Goal: Entertainment & Leisure: Consume media (video, audio)

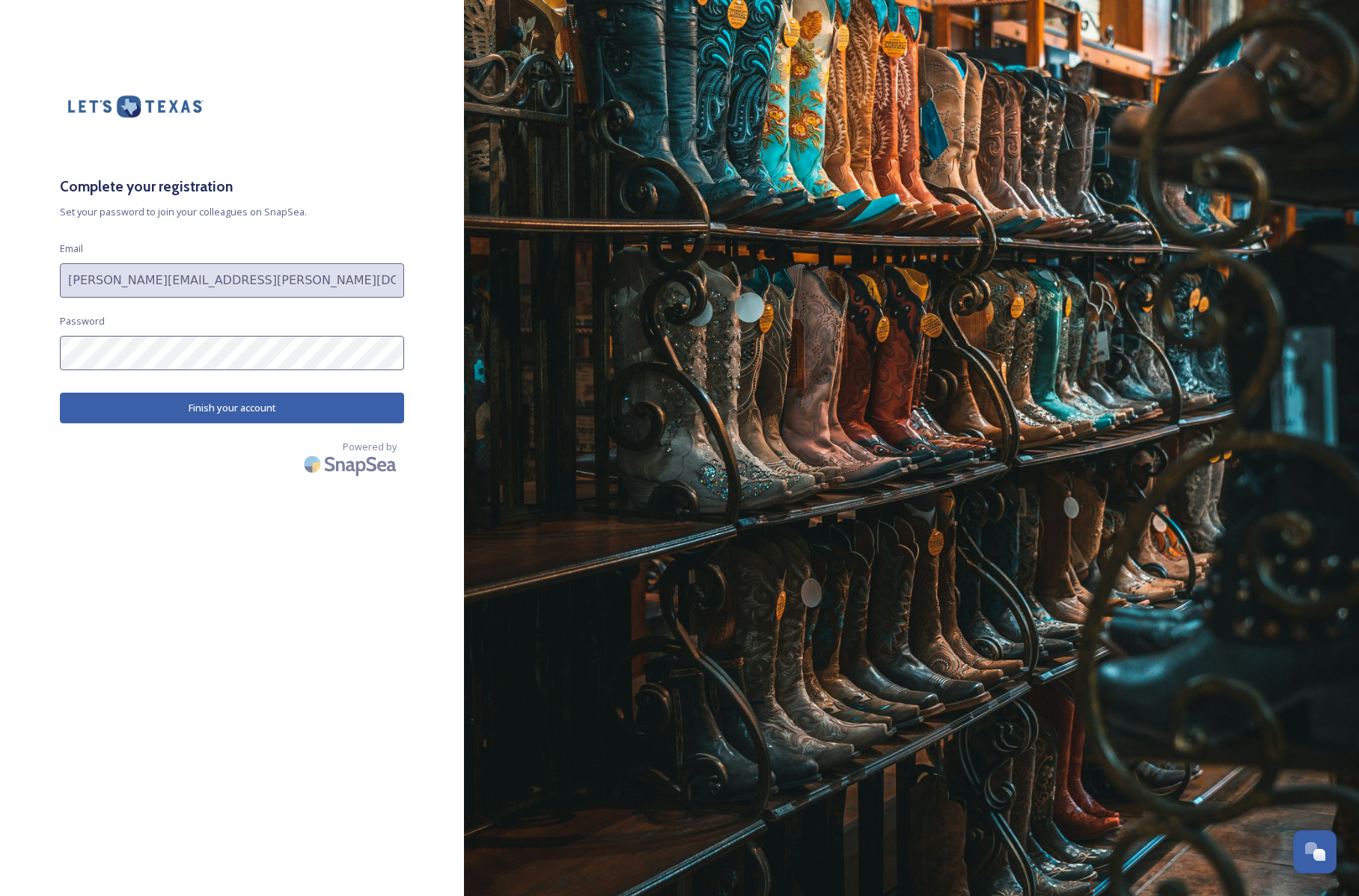
click at [239, 393] on button "Finish your account" at bounding box center [232, 408] width 344 height 31
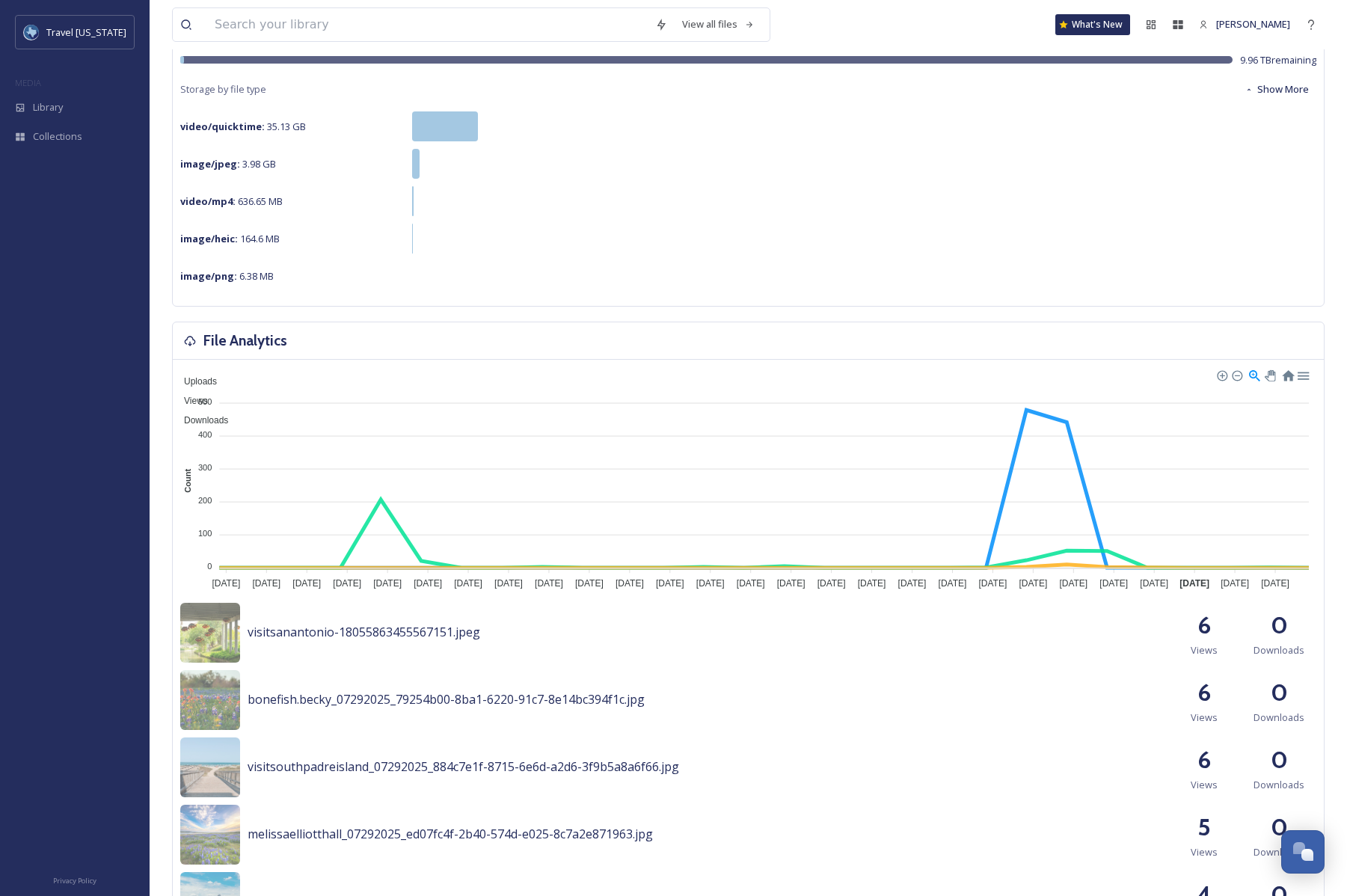
scroll to position [224, 0]
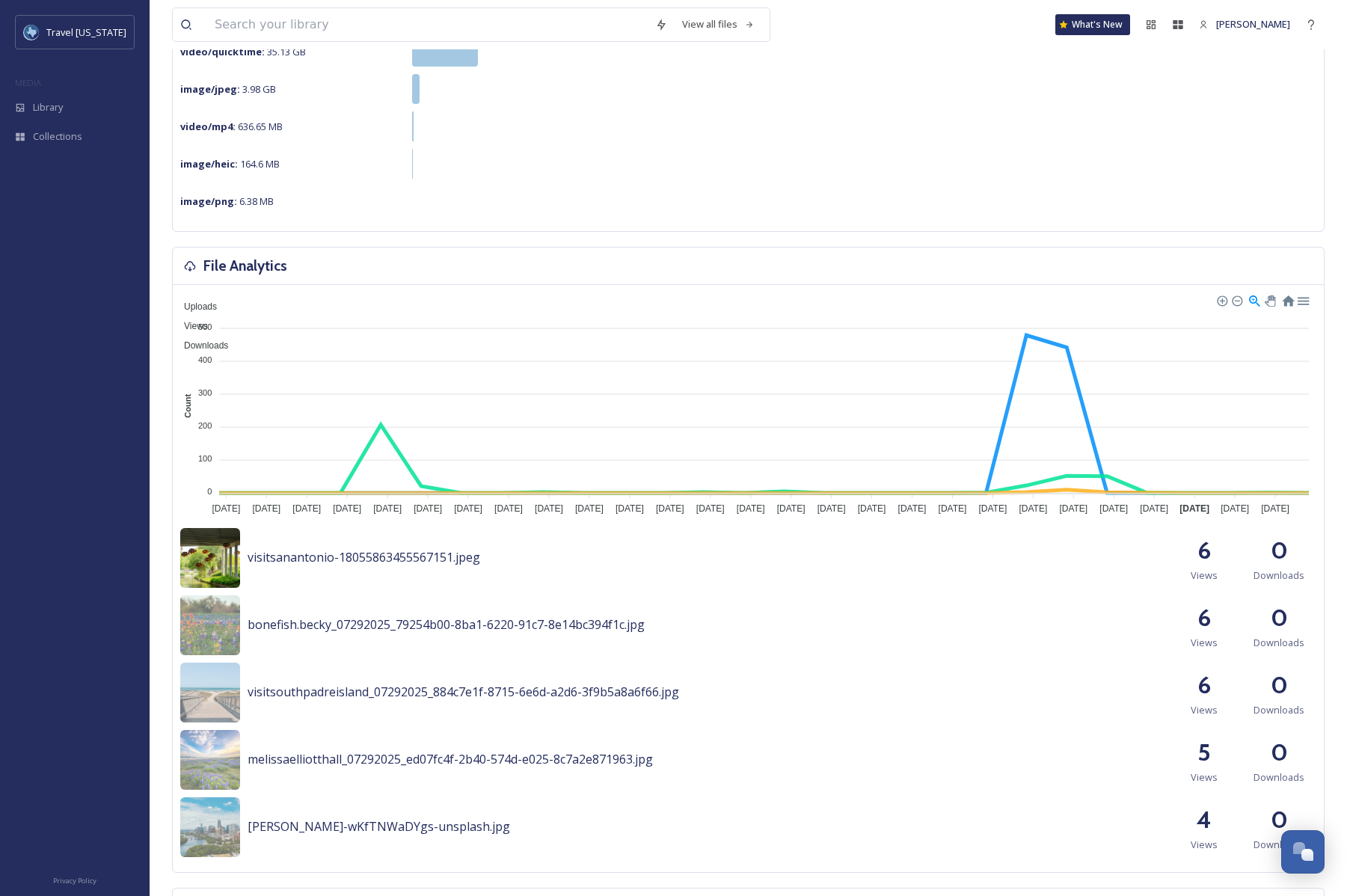
click at [206, 562] on img at bounding box center [210, 558] width 60 height 60
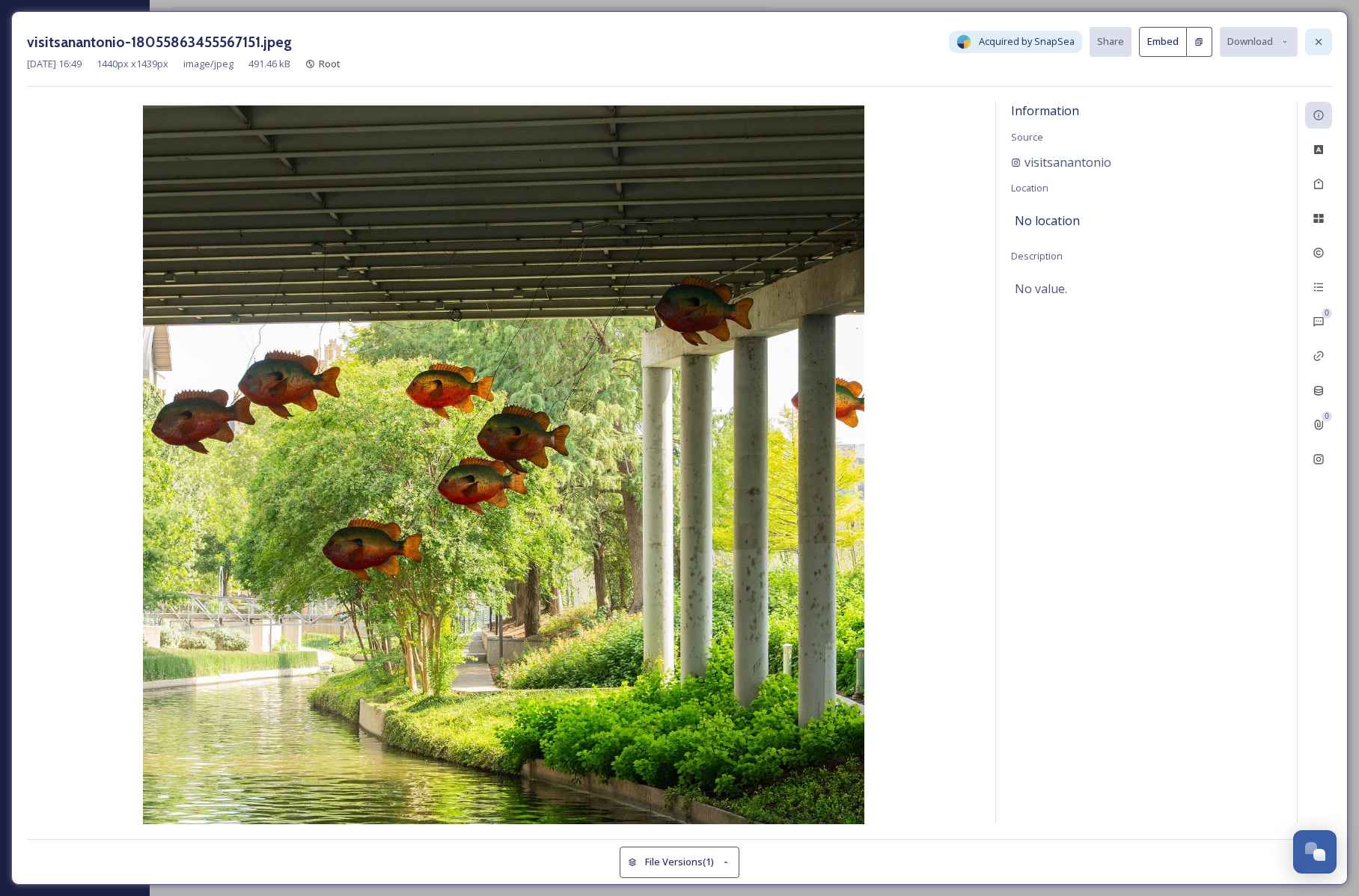
click at [1316, 43] on icon at bounding box center [1318, 42] width 12 height 12
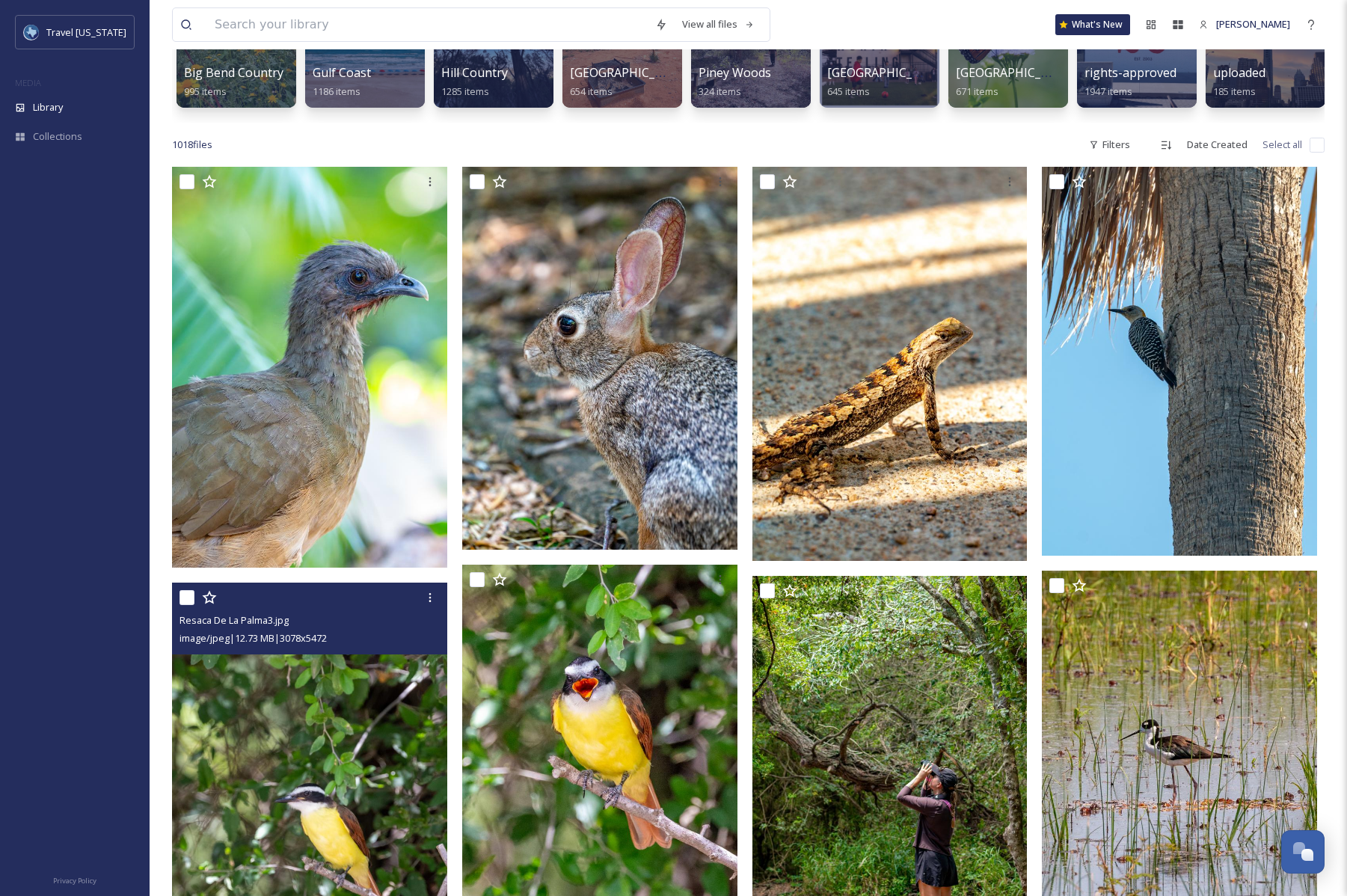
scroll to position [224, 0]
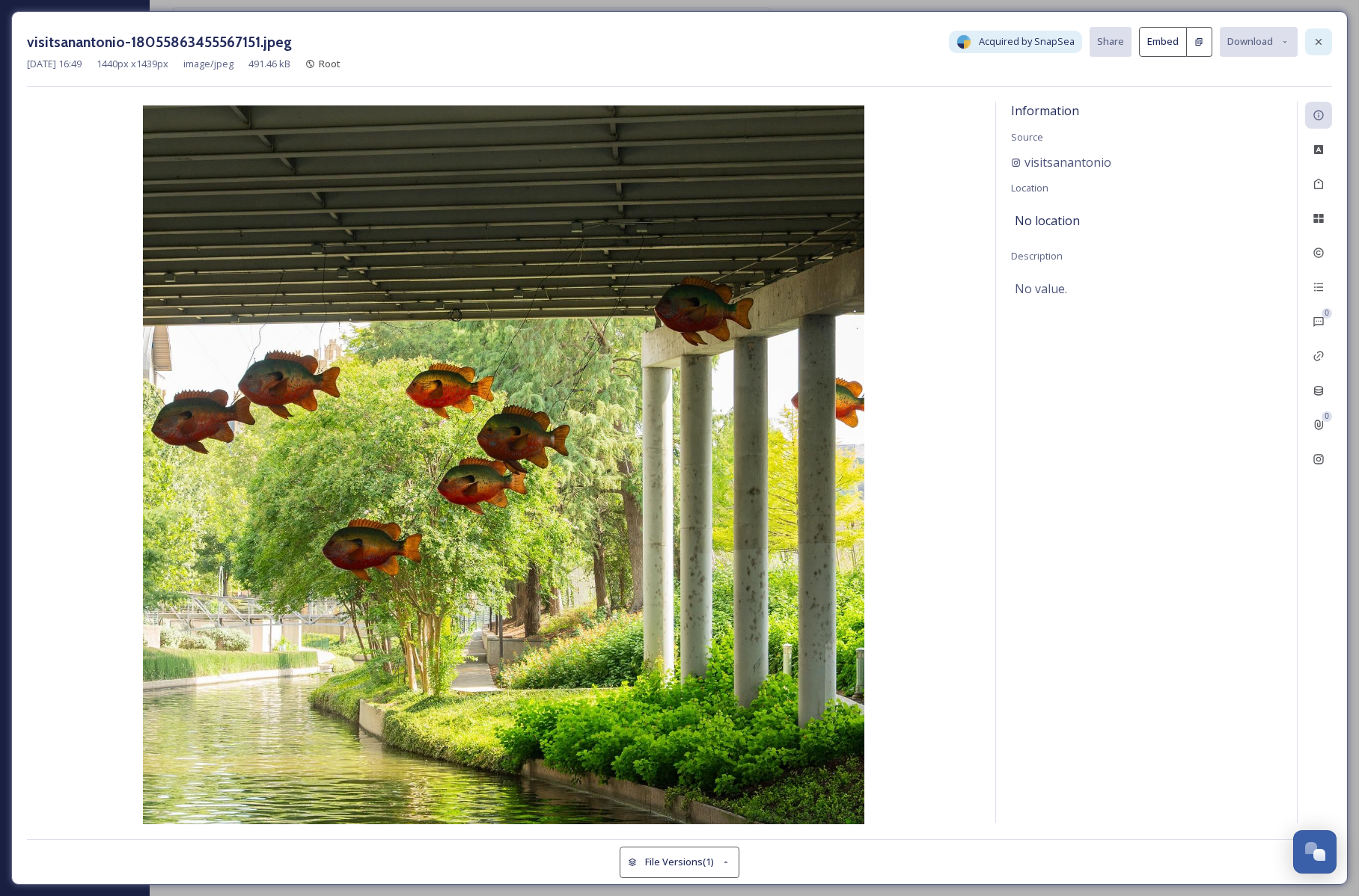
click at [1329, 37] on div at bounding box center [1318, 42] width 27 height 27
click at [1322, 42] on icon at bounding box center [1318, 42] width 12 height 12
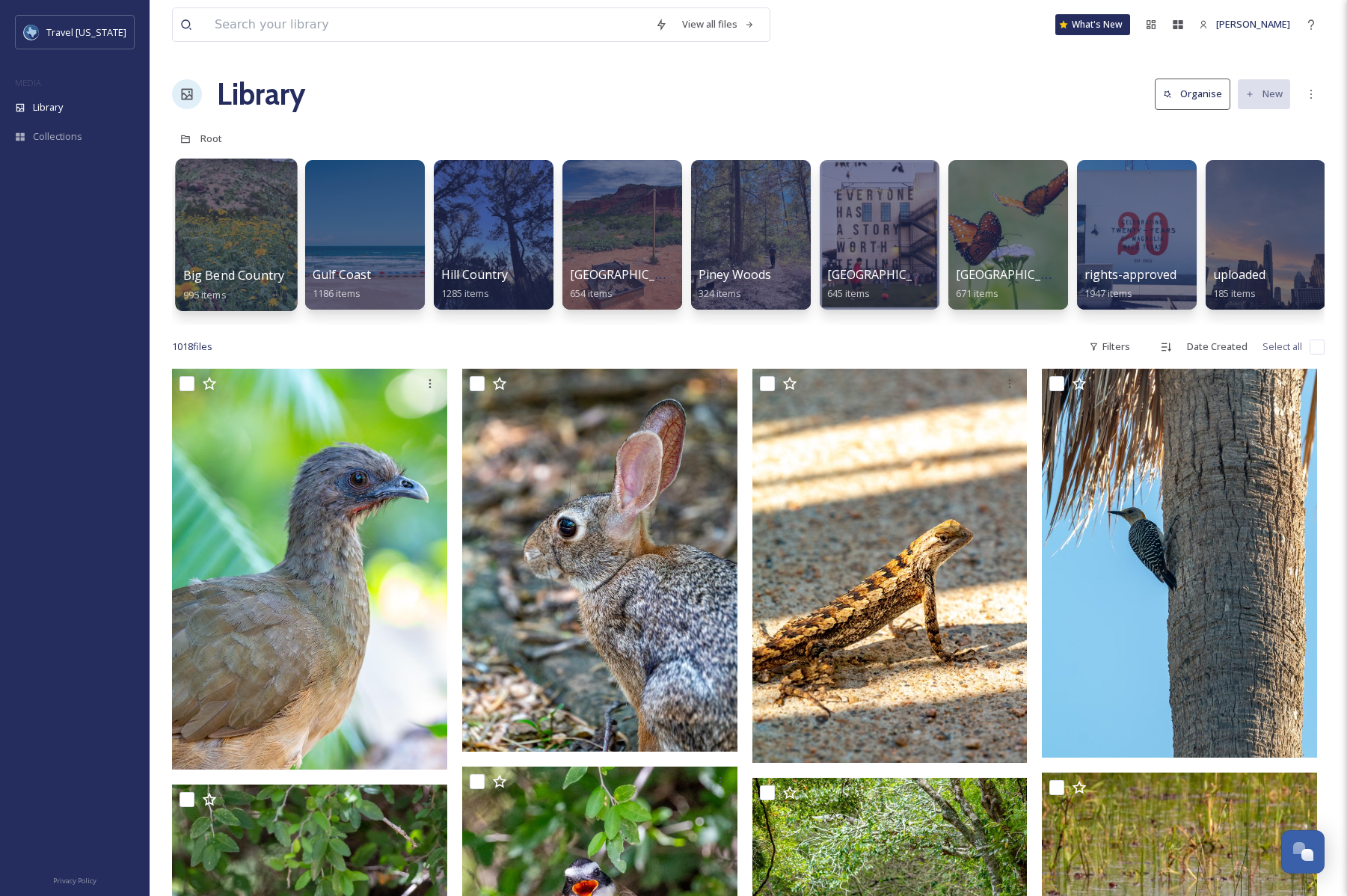
click at [258, 267] on span "Big Bend Country" at bounding box center [233, 274] width 101 height 16
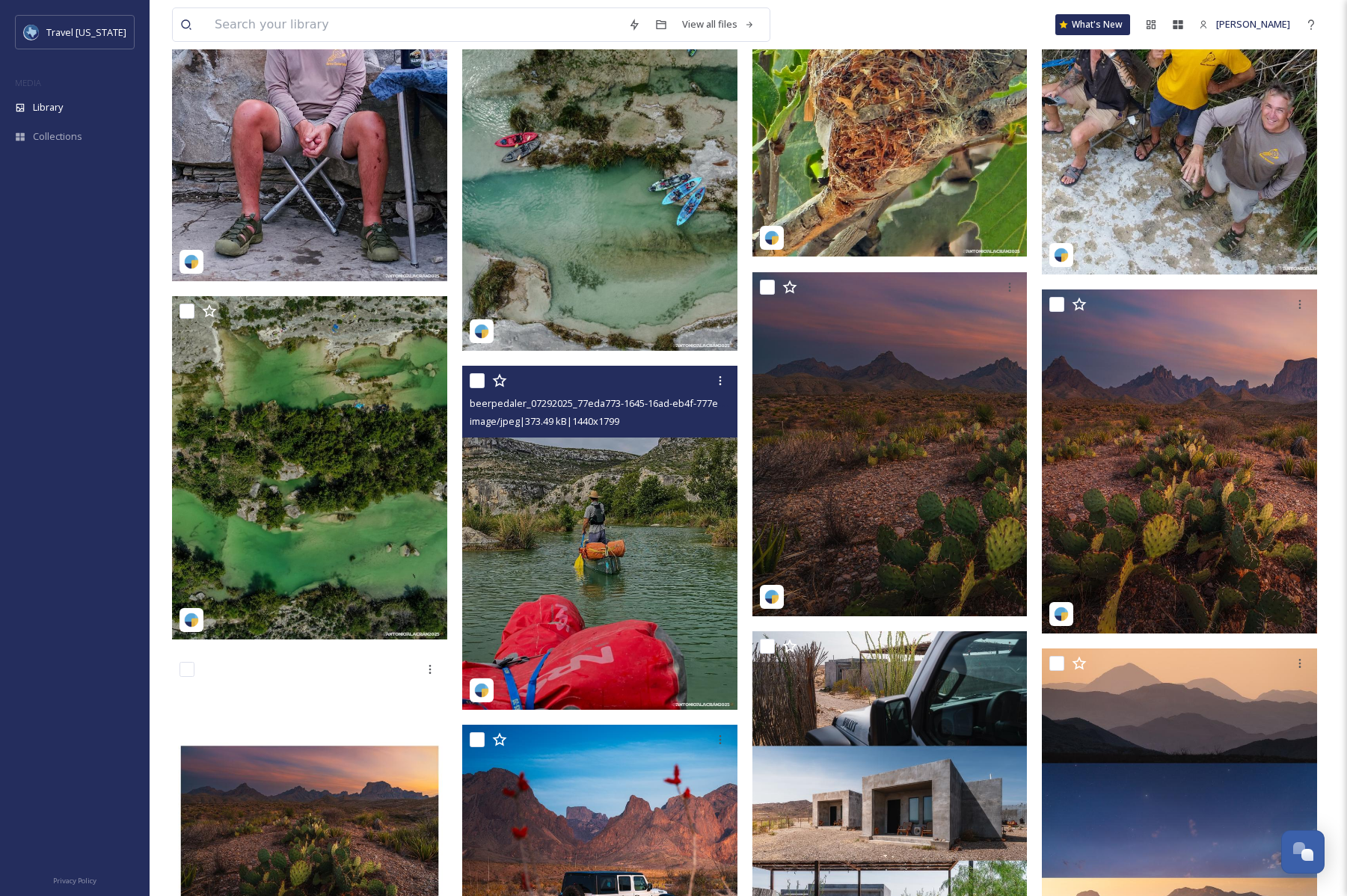
scroll to position [1646, 0]
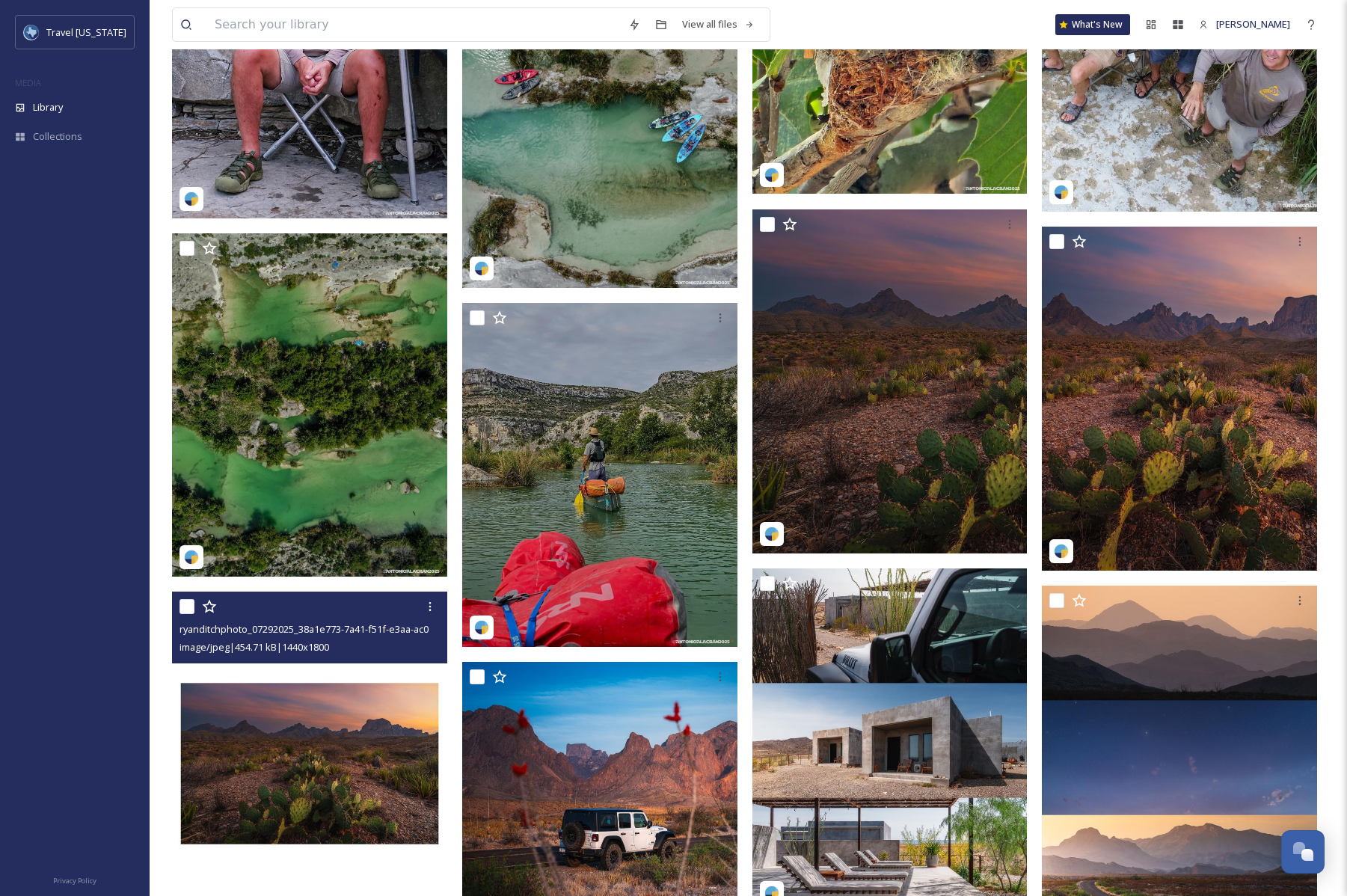
click at [262, 757] on img at bounding box center [309, 764] width 275 height 344
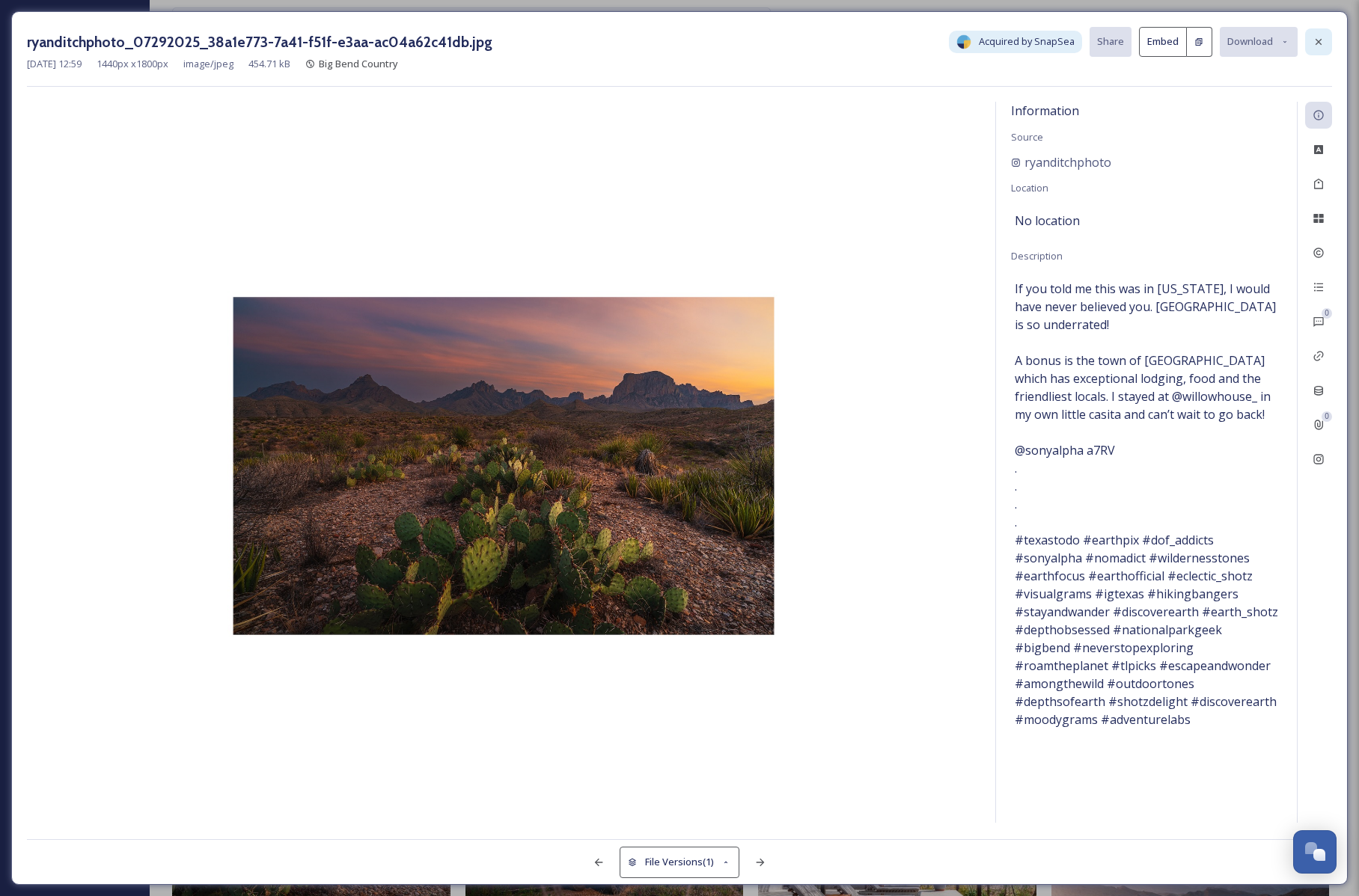
click at [1316, 41] on icon at bounding box center [1318, 42] width 12 height 12
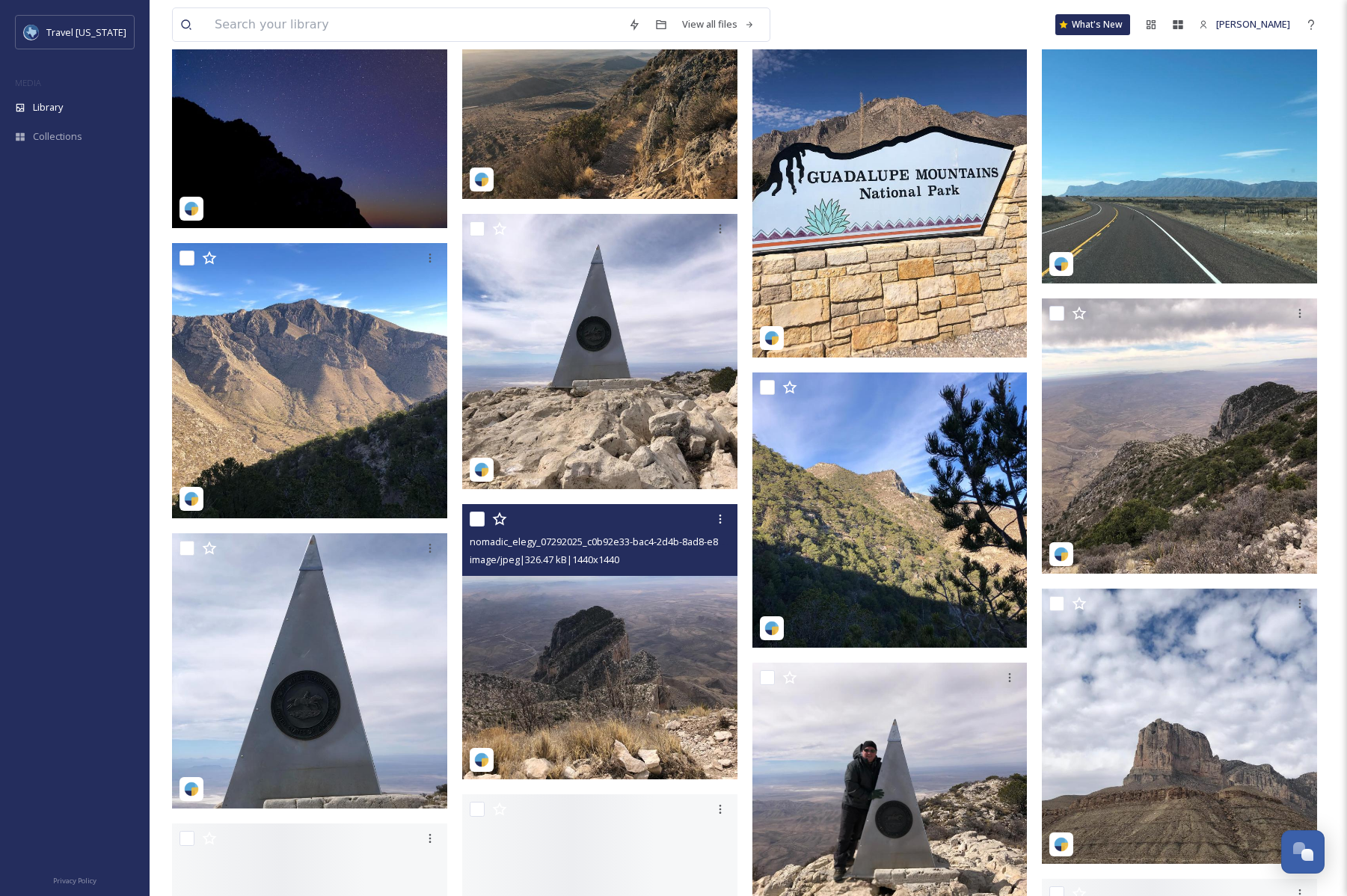
scroll to position [4188, 0]
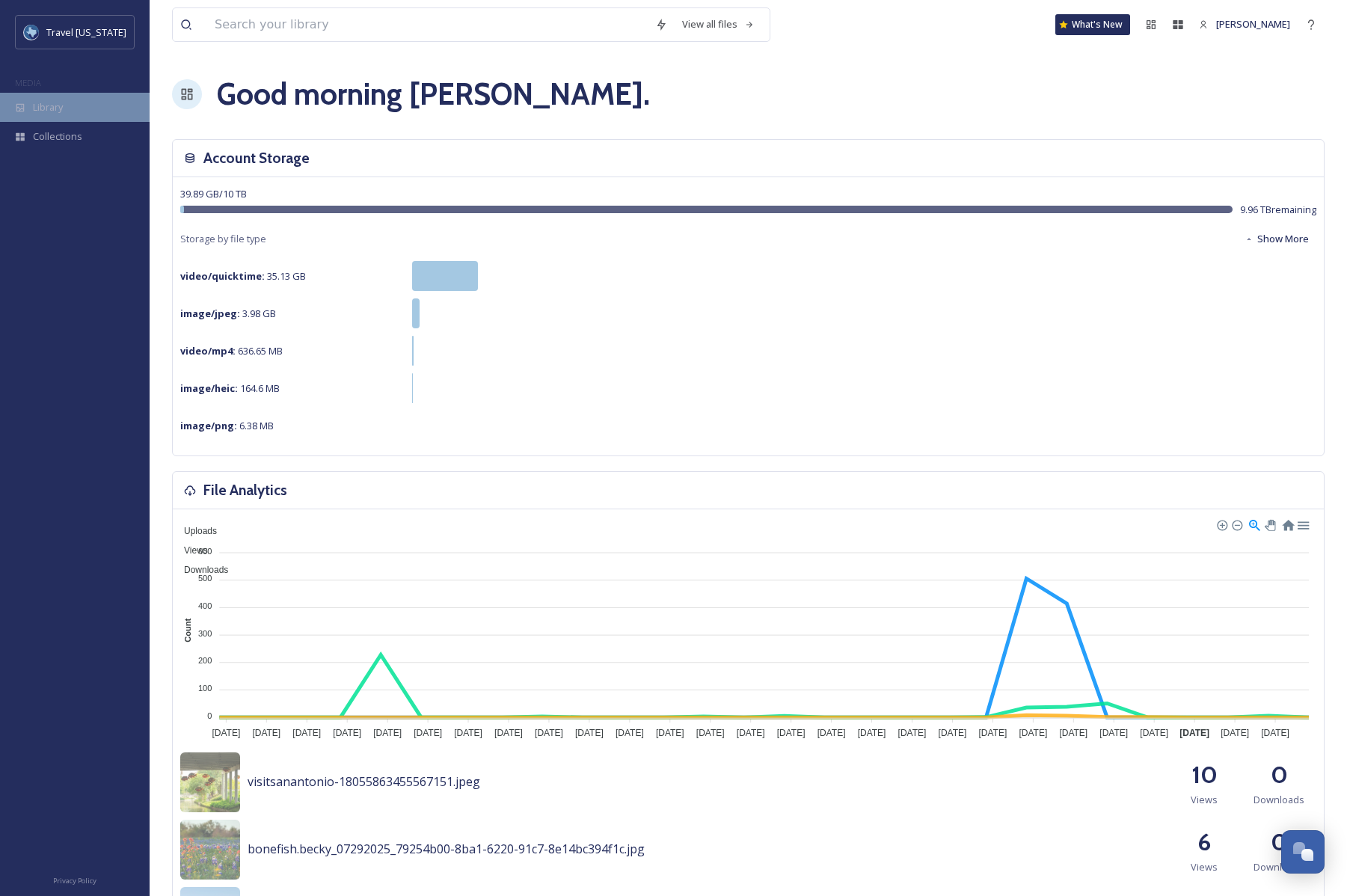
click at [37, 114] on span "Library" at bounding box center [48, 107] width 30 height 14
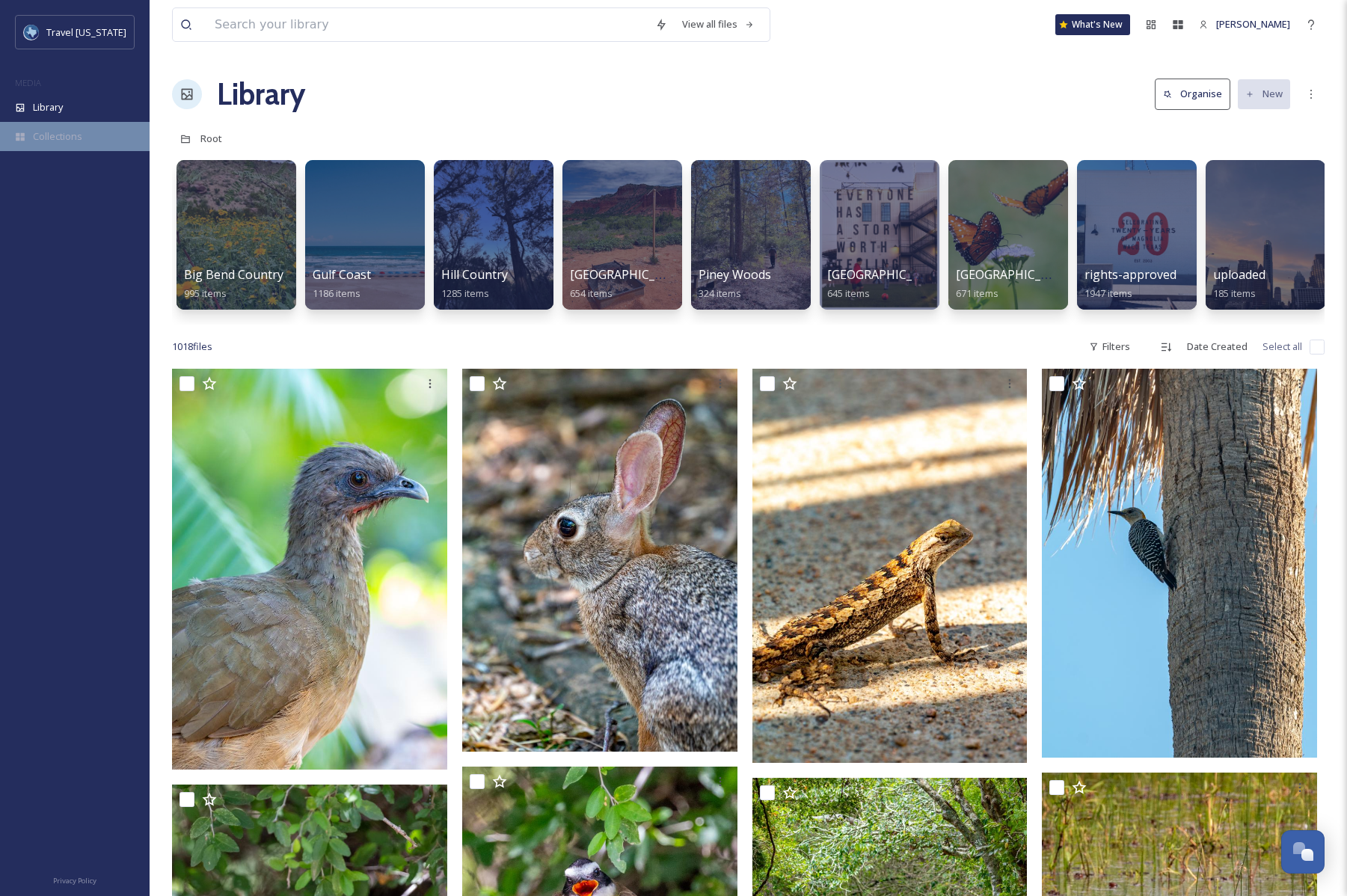
click at [76, 141] on span "Collections" at bounding box center [58, 136] width 49 height 14
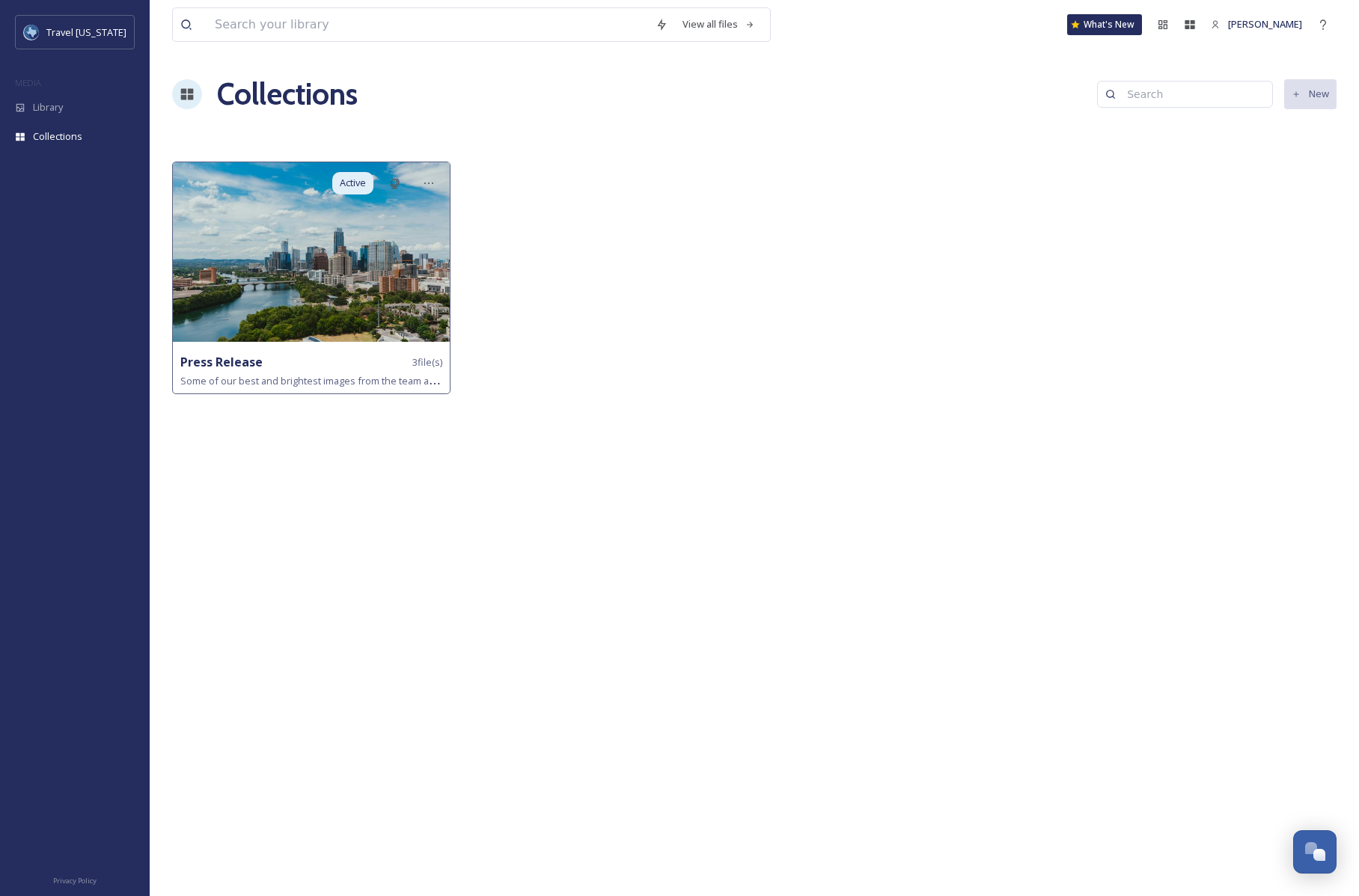
click at [253, 316] on img at bounding box center [311, 252] width 277 height 180
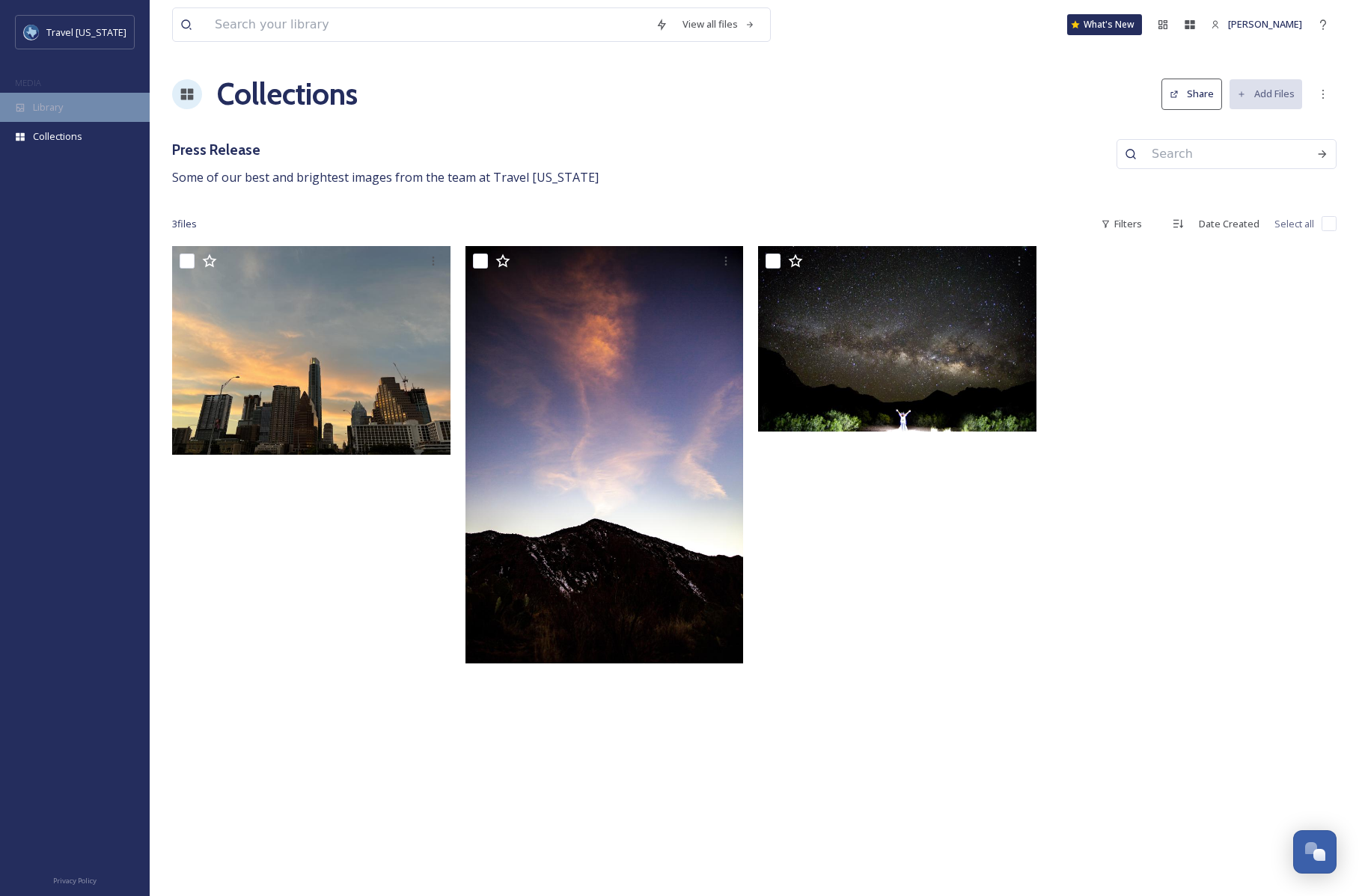
click at [70, 115] on div "Library" at bounding box center [75, 107] width 150 height 29
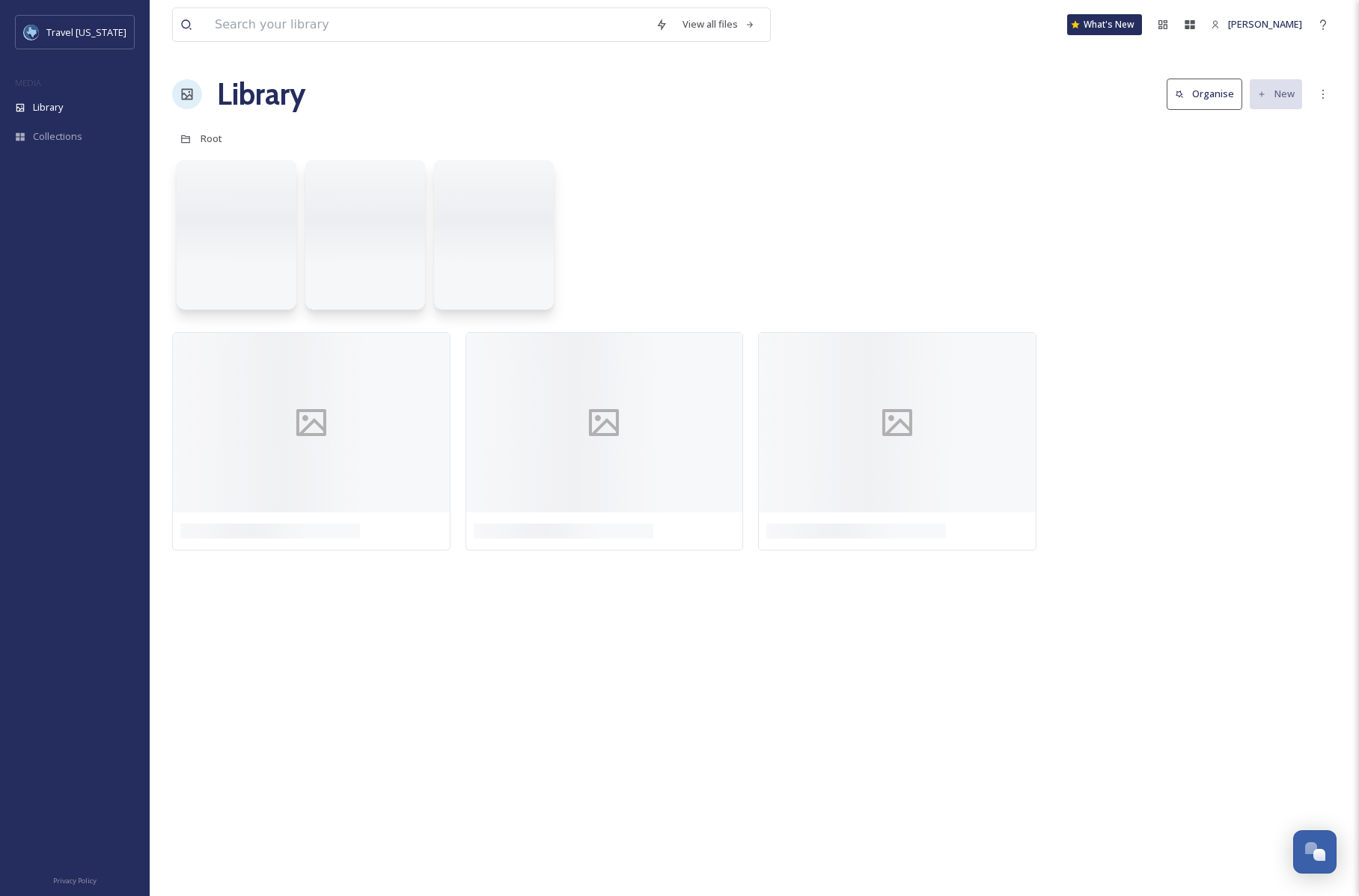
click at [67, 83] on div "MEDIA" at bounding box center [75, 83] width 150 height 20
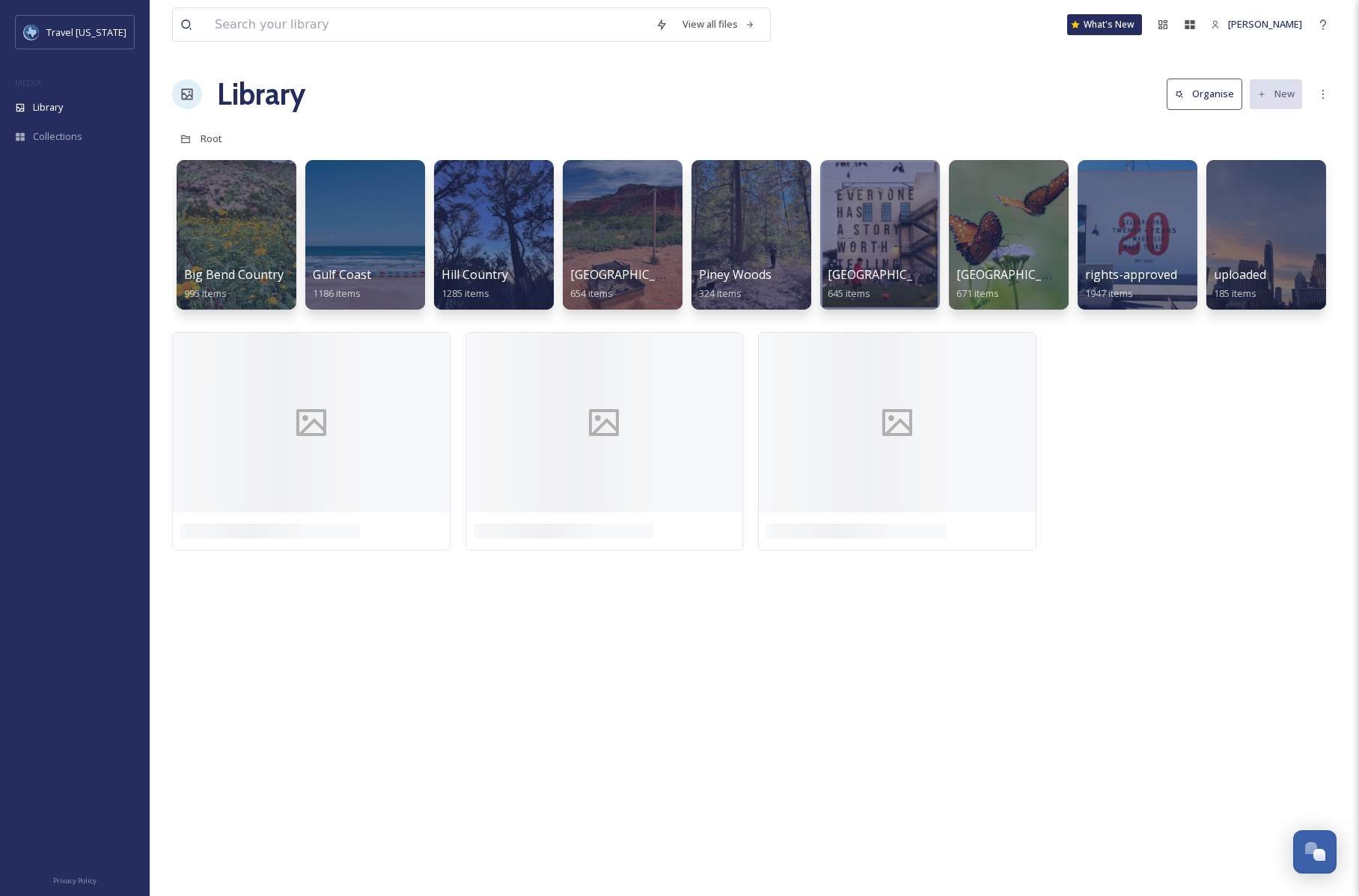
click at [22, 82] on span "MEDIA" at bounding box center [28, 82] width 26 height 11
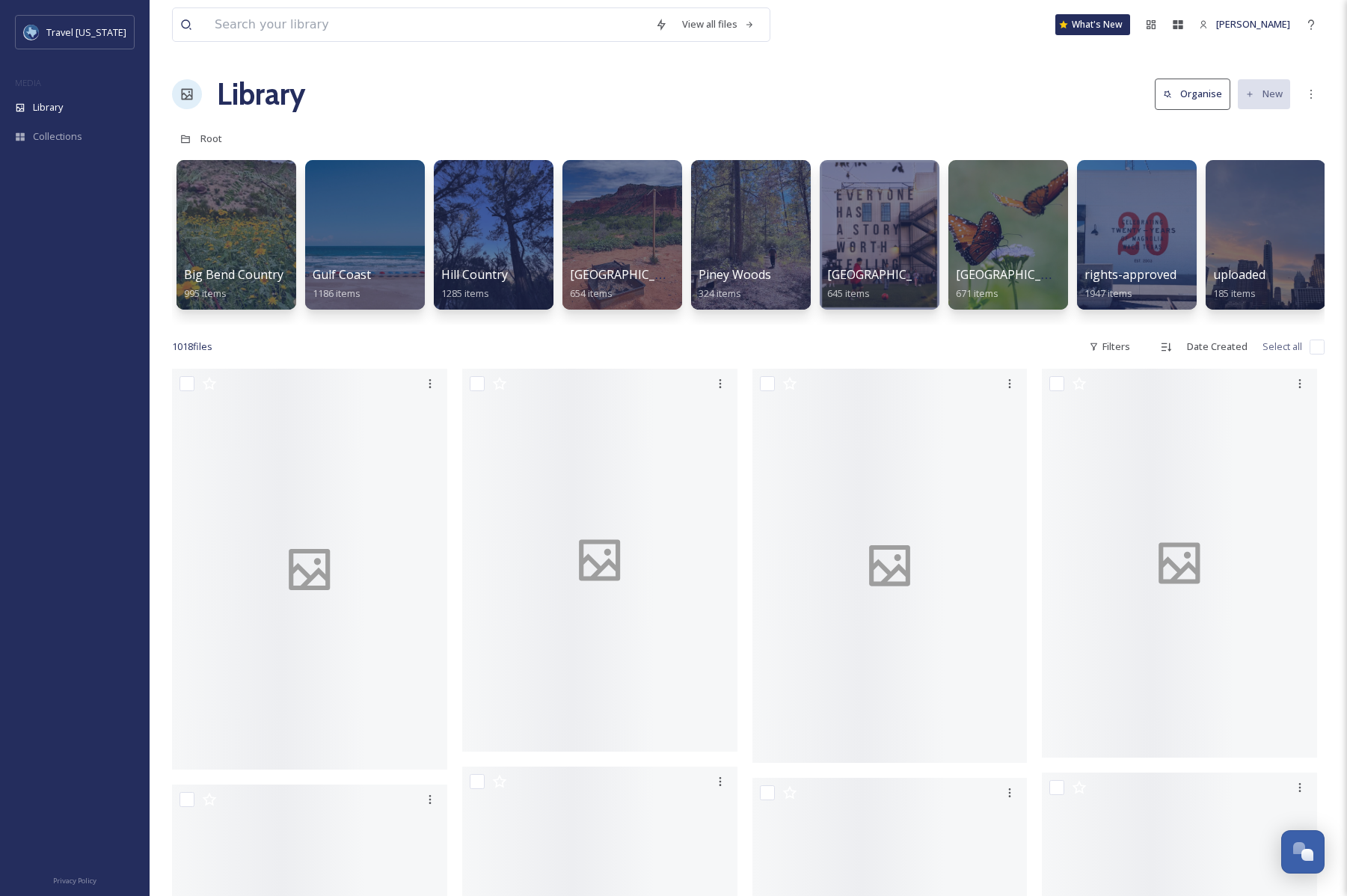
click at [43, 63] on div "Travel [US_STATE] MEDIA Library Collections" at bounding box center [75, 95] width 150 height 158
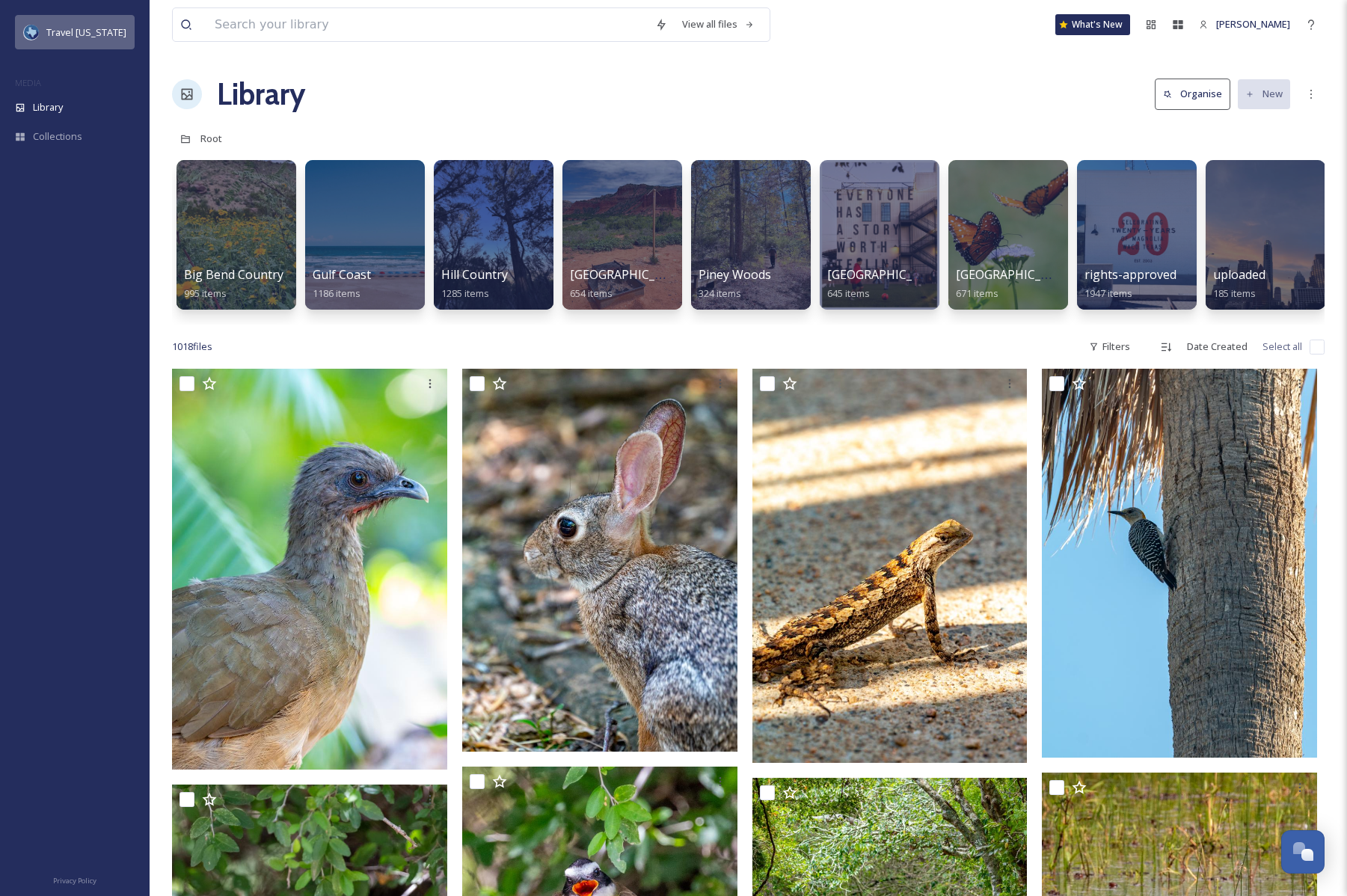
click at [67, 34] on span "Travel [US_STATE]" at bounding box center [86, 32] width 80 height 14
click at [72, 34] on span "Travel [US_STATE]" at bounding box center [86, 32] width 80 height 14
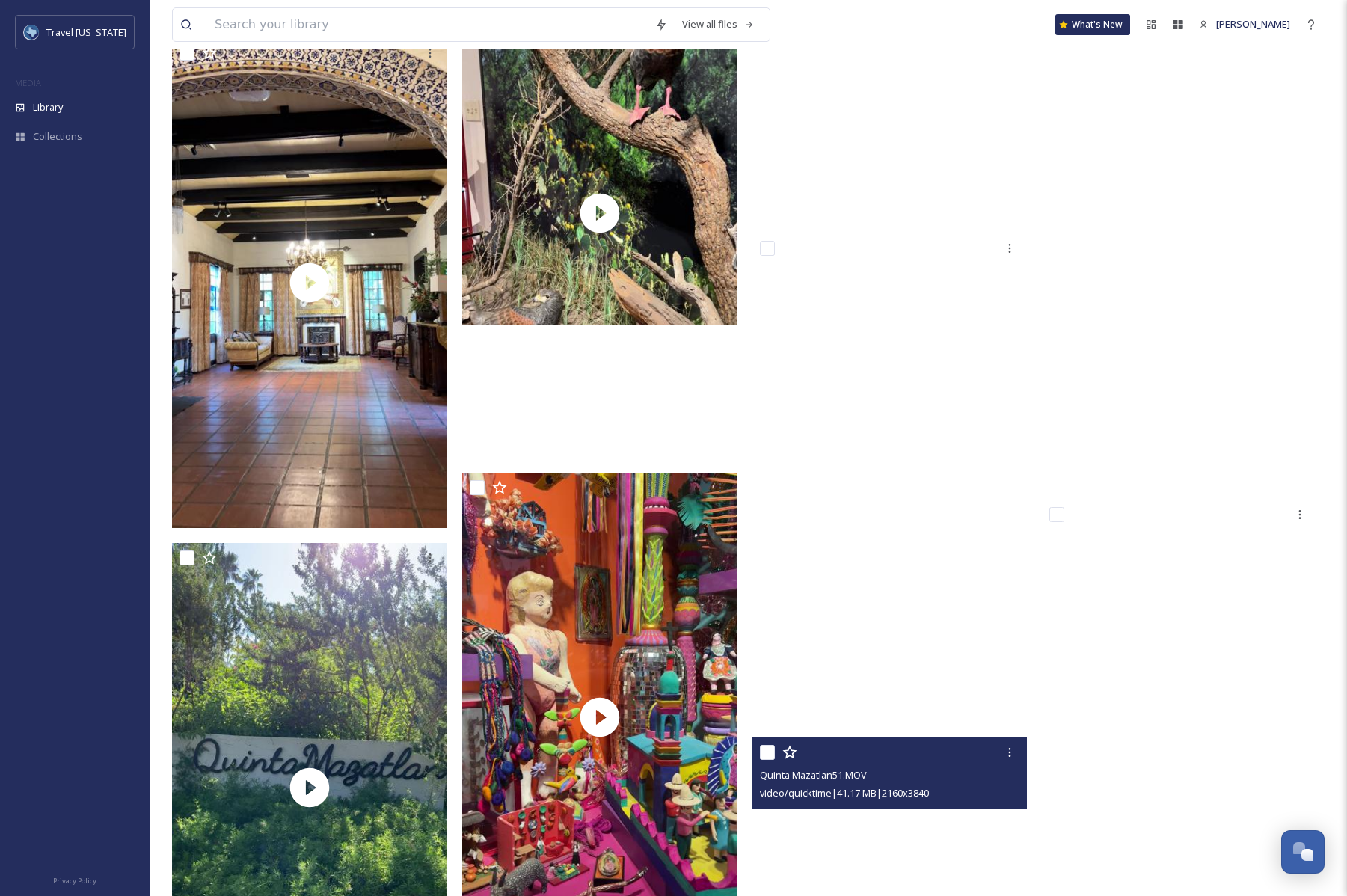
scroll to position [10545, 0]
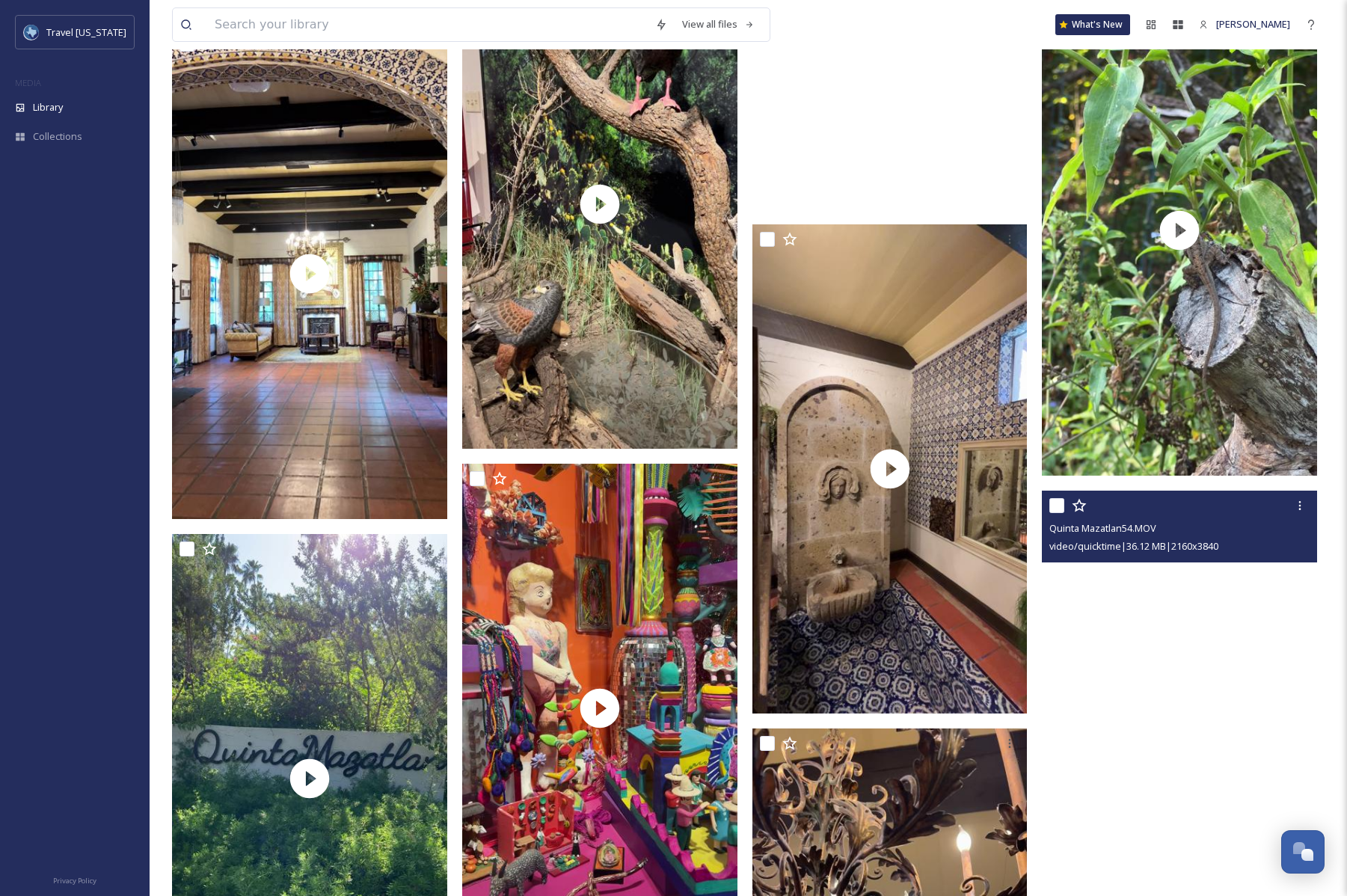
click at [1137, 738] on video "Quinta Mazatlan54.MOV" at bounding box center [1179, 735] width 275 height 489
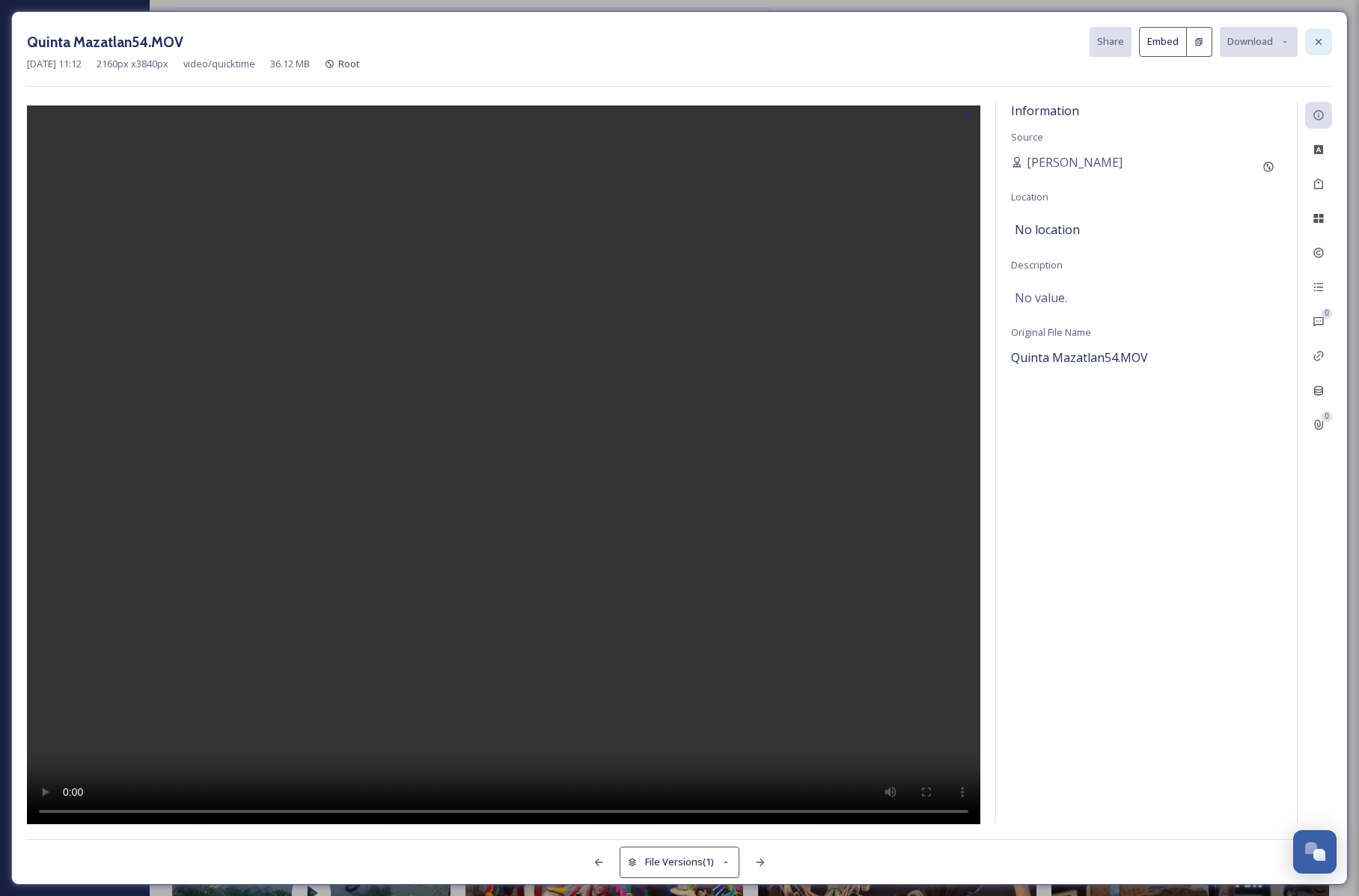
click at [1316, 40] on icon at bounding box center [1318, 42] width 12 height 12
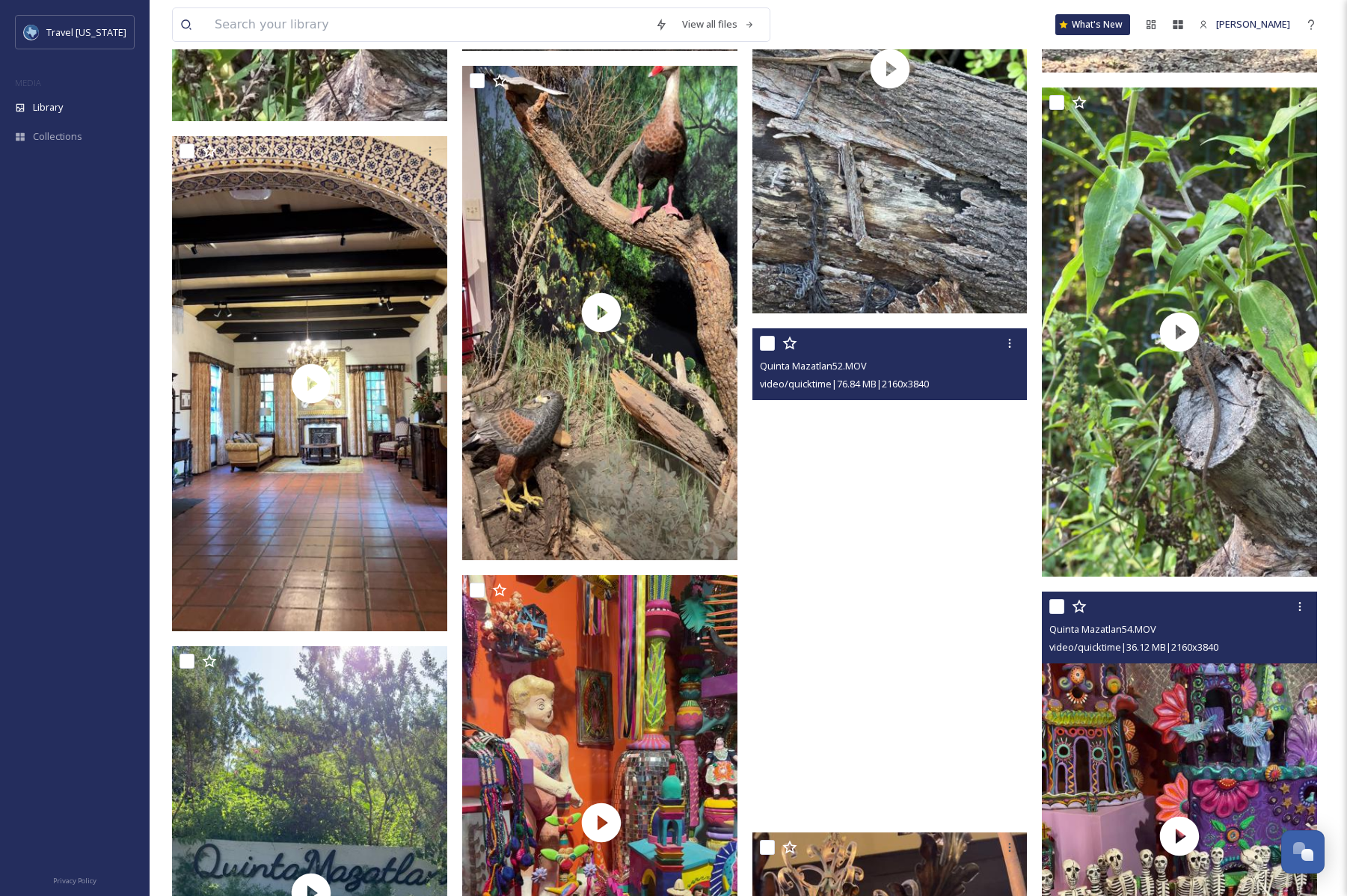
click at [889, 617] on video "Quinta Mazatlan52.MOV" at bounding box center [889, 572] width 275 height 489
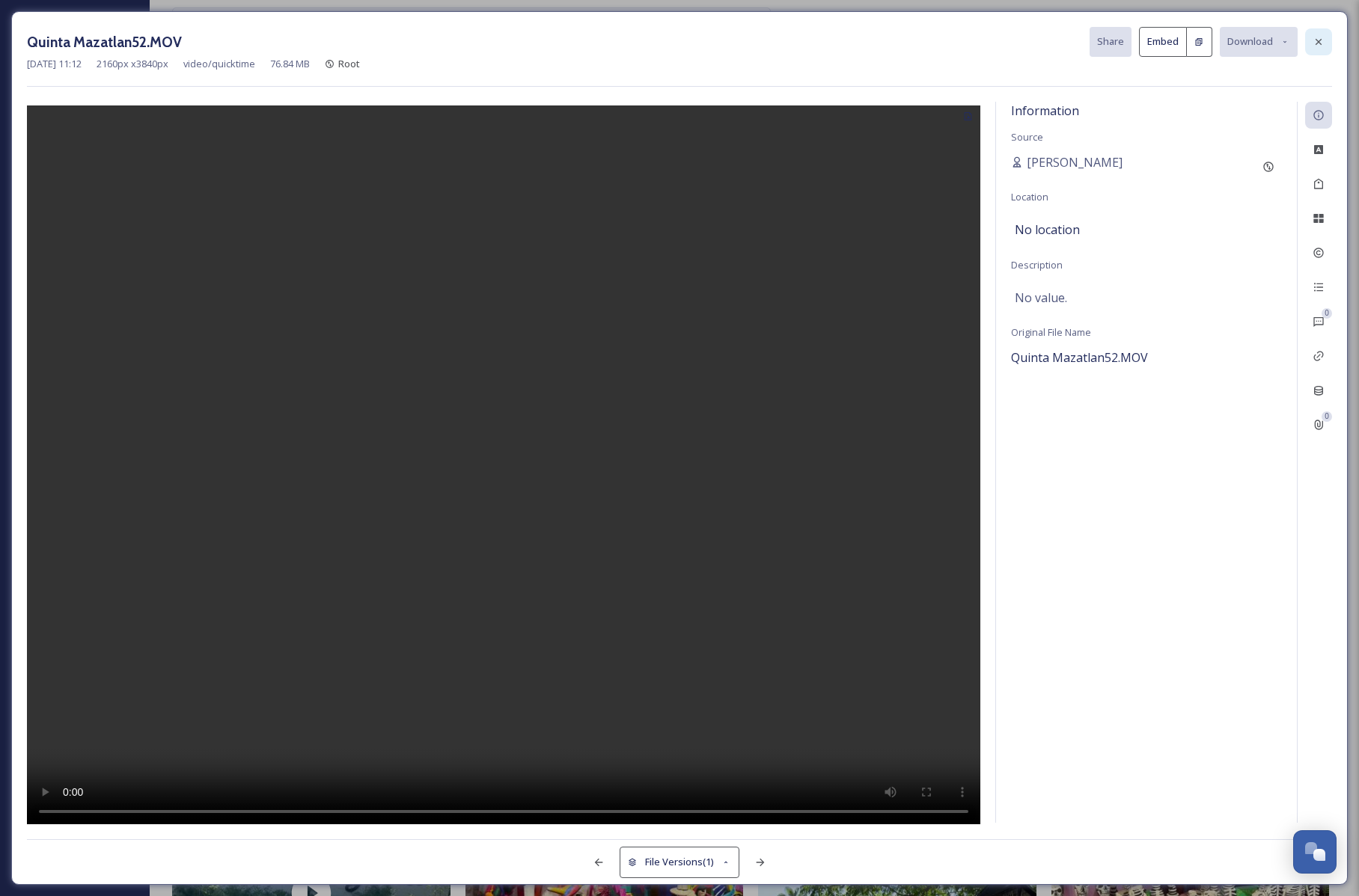
click at [1316, 45] on icon at bounding box center [1318, 42] width 12 height 12
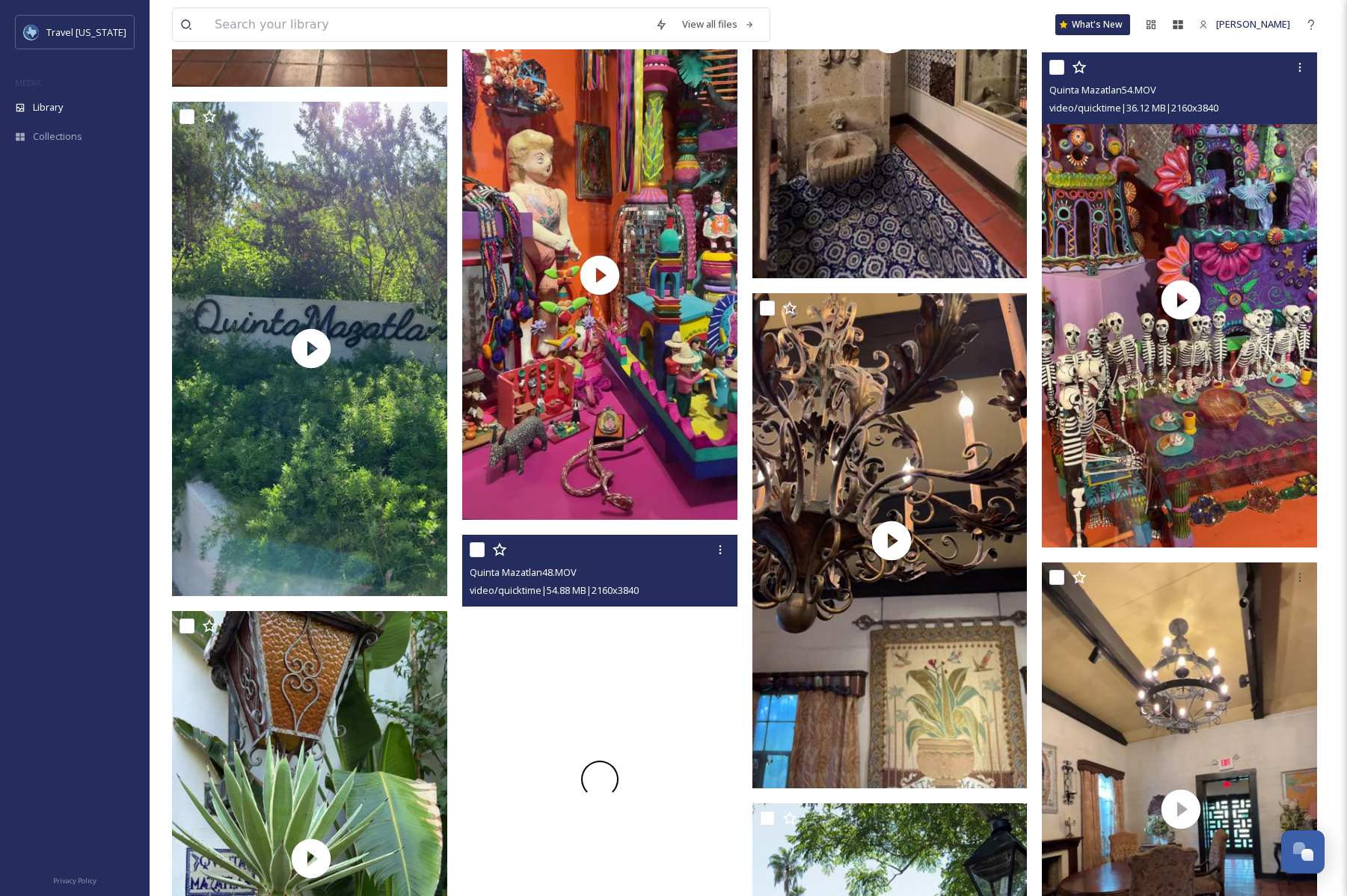
scroll to position [11143, 0]
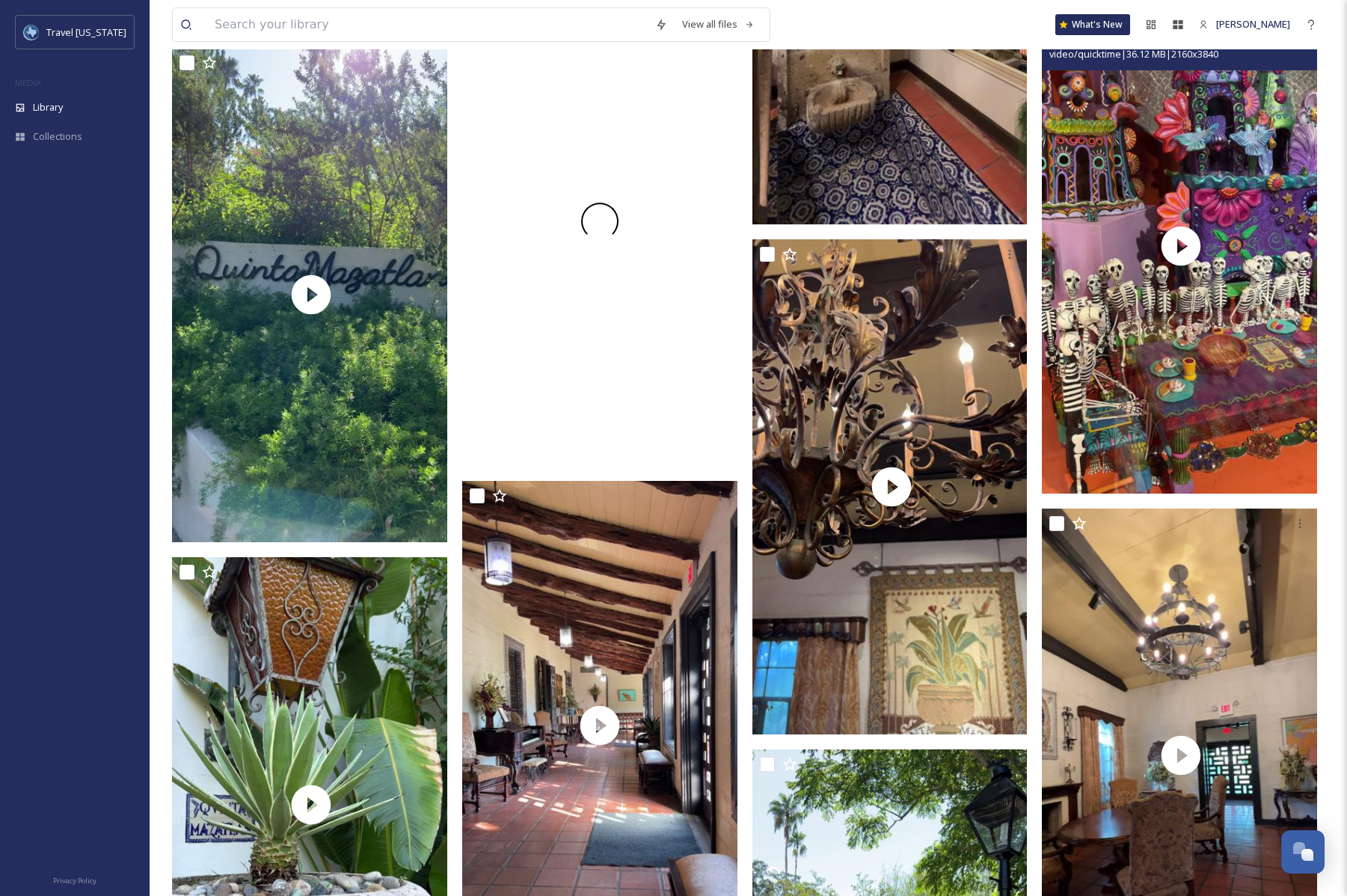
click at [610, 321] on div at bounding box center [600, 221] width 275 height 489
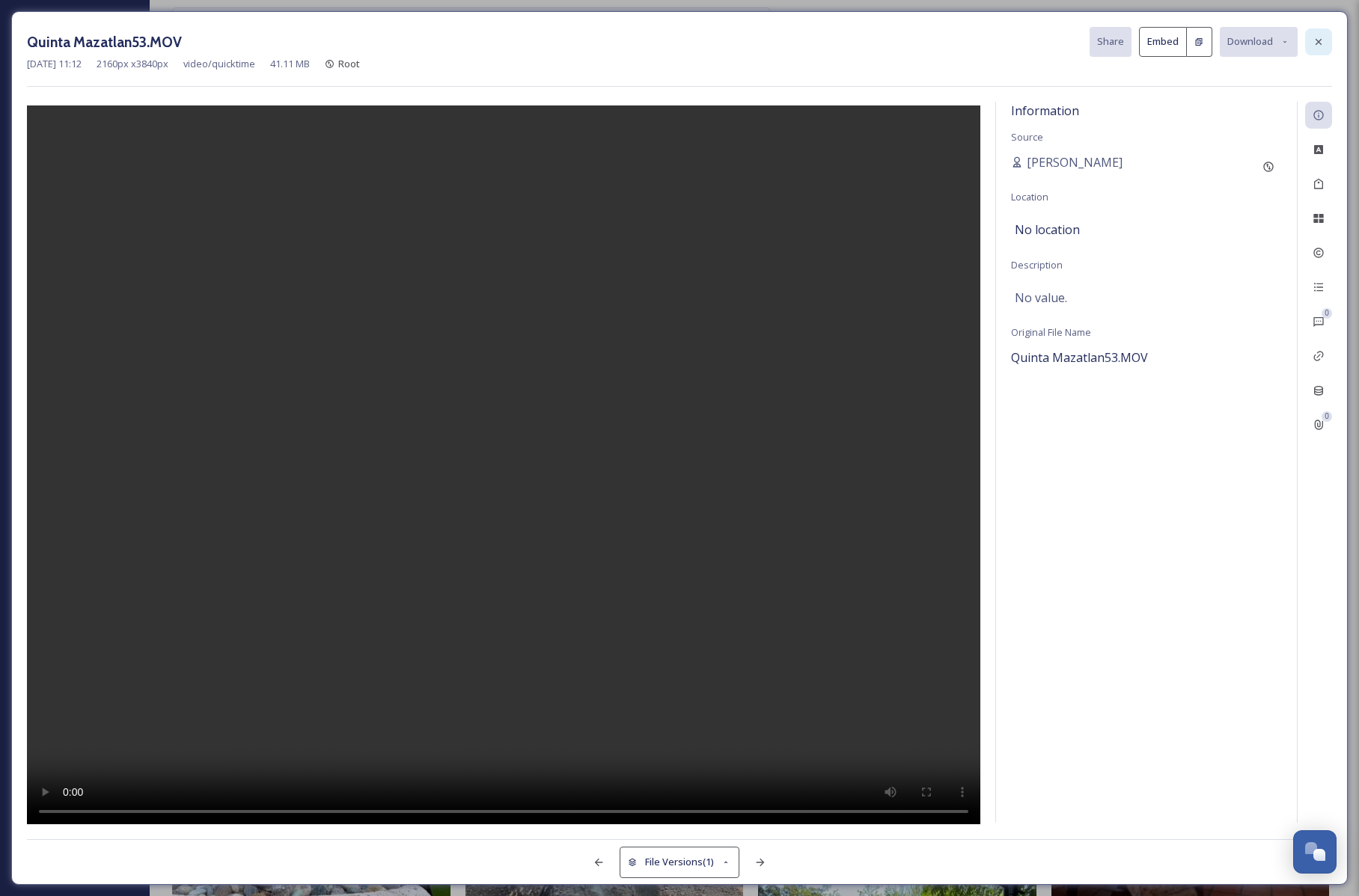
click at [1323, 44] on icon at bounding box center [1318, 42] width 12 height 12
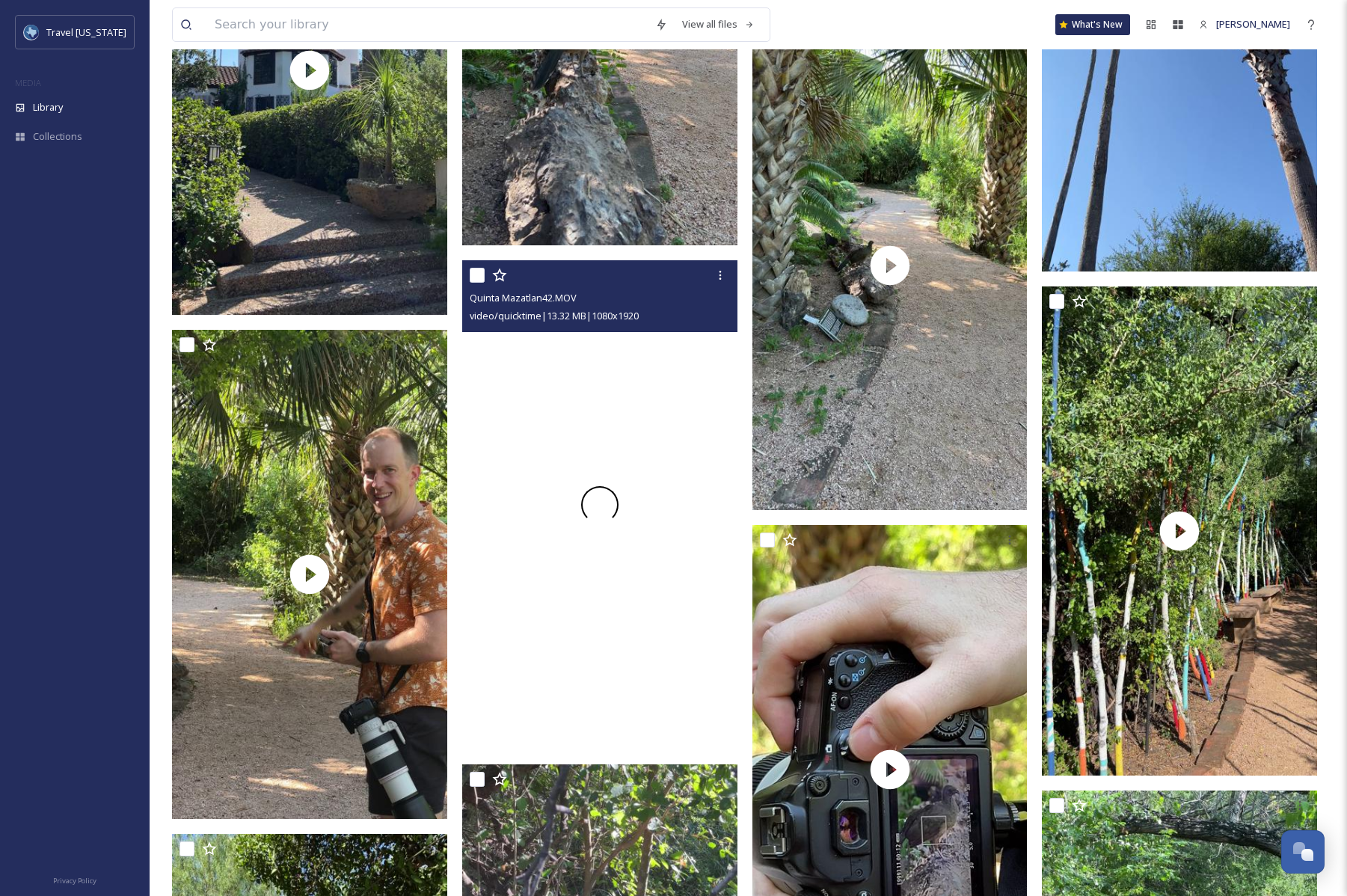
scroll to position [12340, 0]
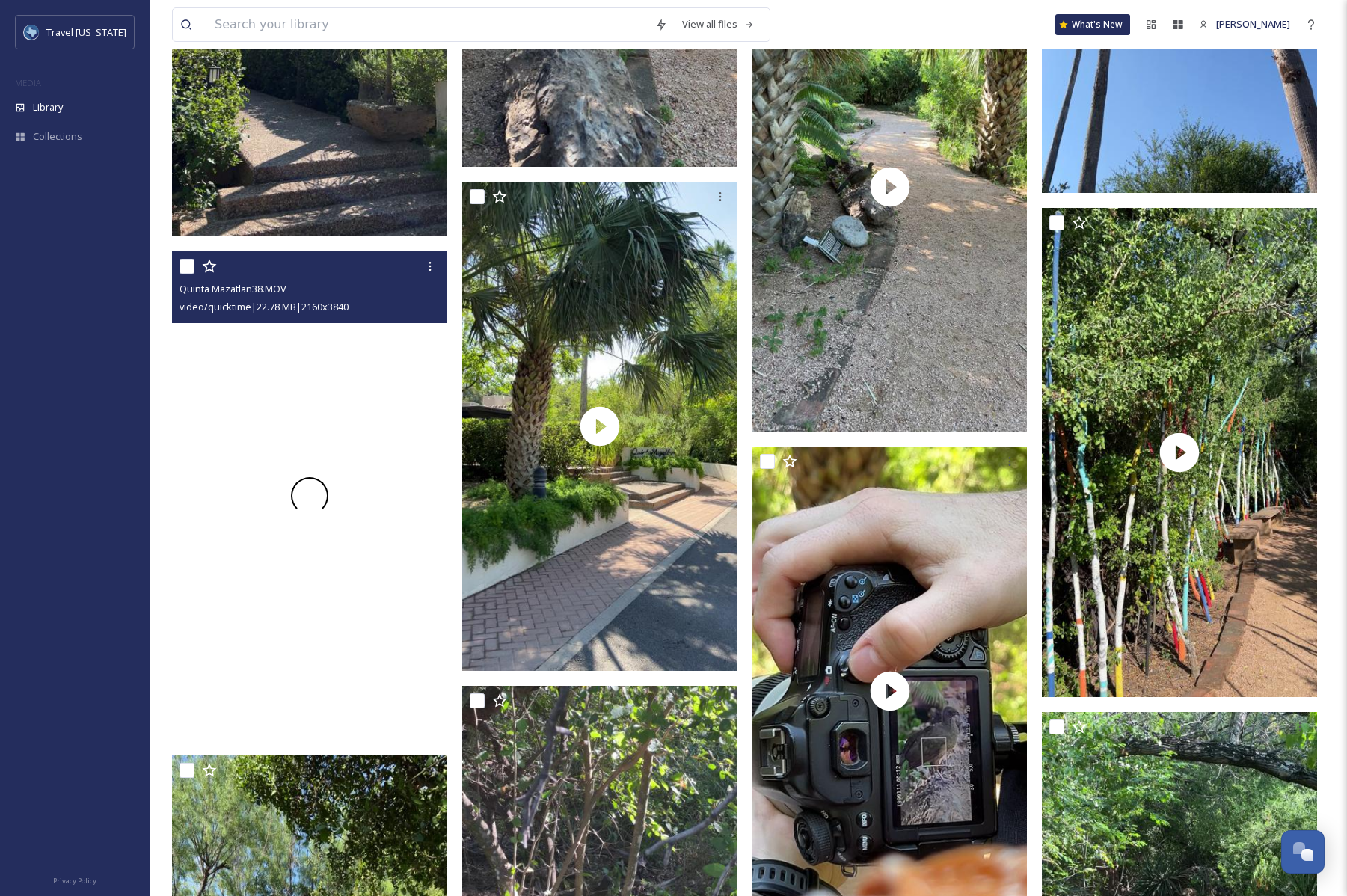
click at [304, 513] on div at bounding box center [309, 496] width 275 height 489
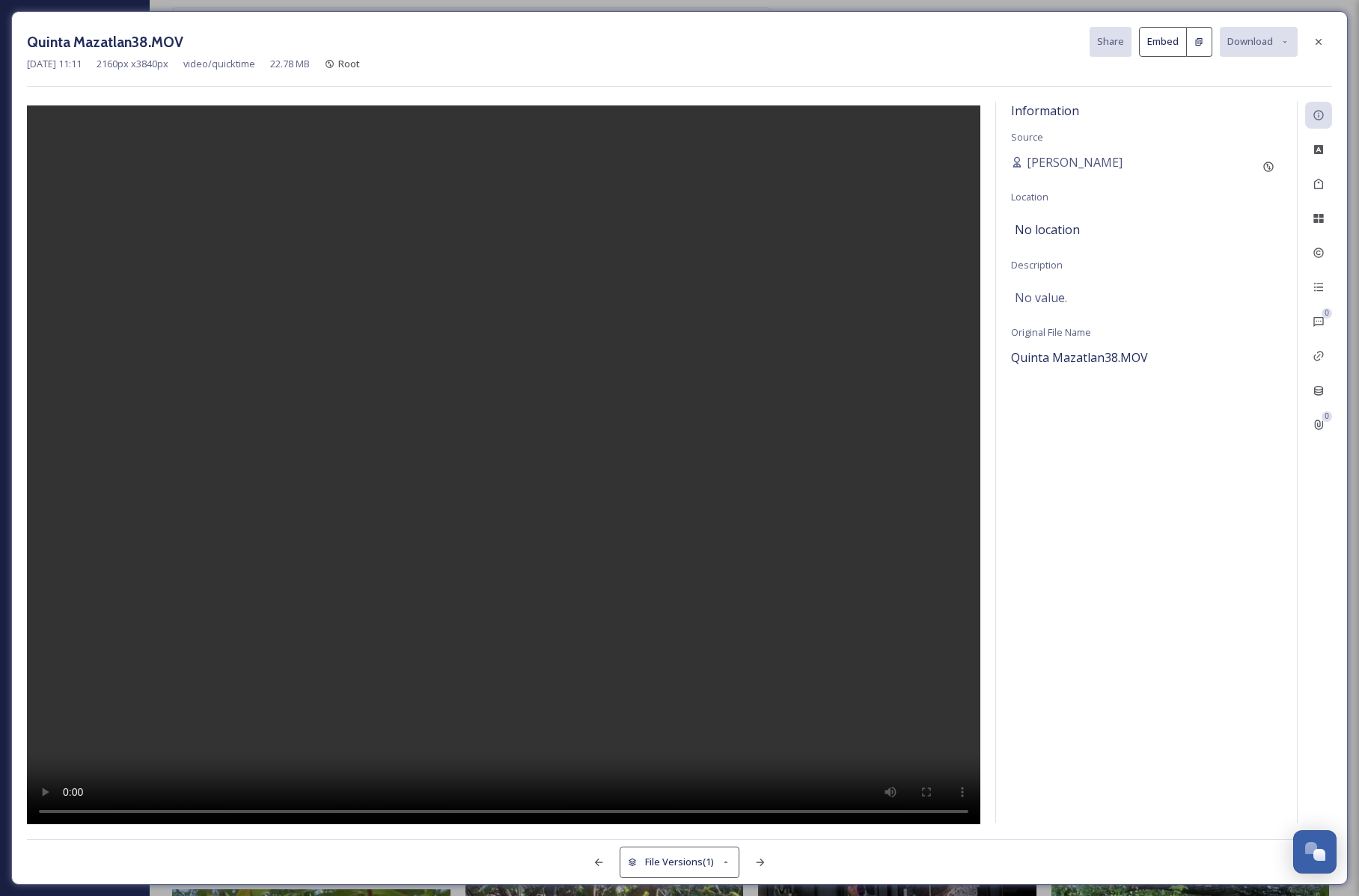
click at [457, 606] on video at bounding box center [504, 467] width 953 height 722
click at [635, 606] on div at bounding box center [504, 462] width 953 height 722
click at [1323, 46] on icon at bounding box center [1318, 42] width 12 height 12
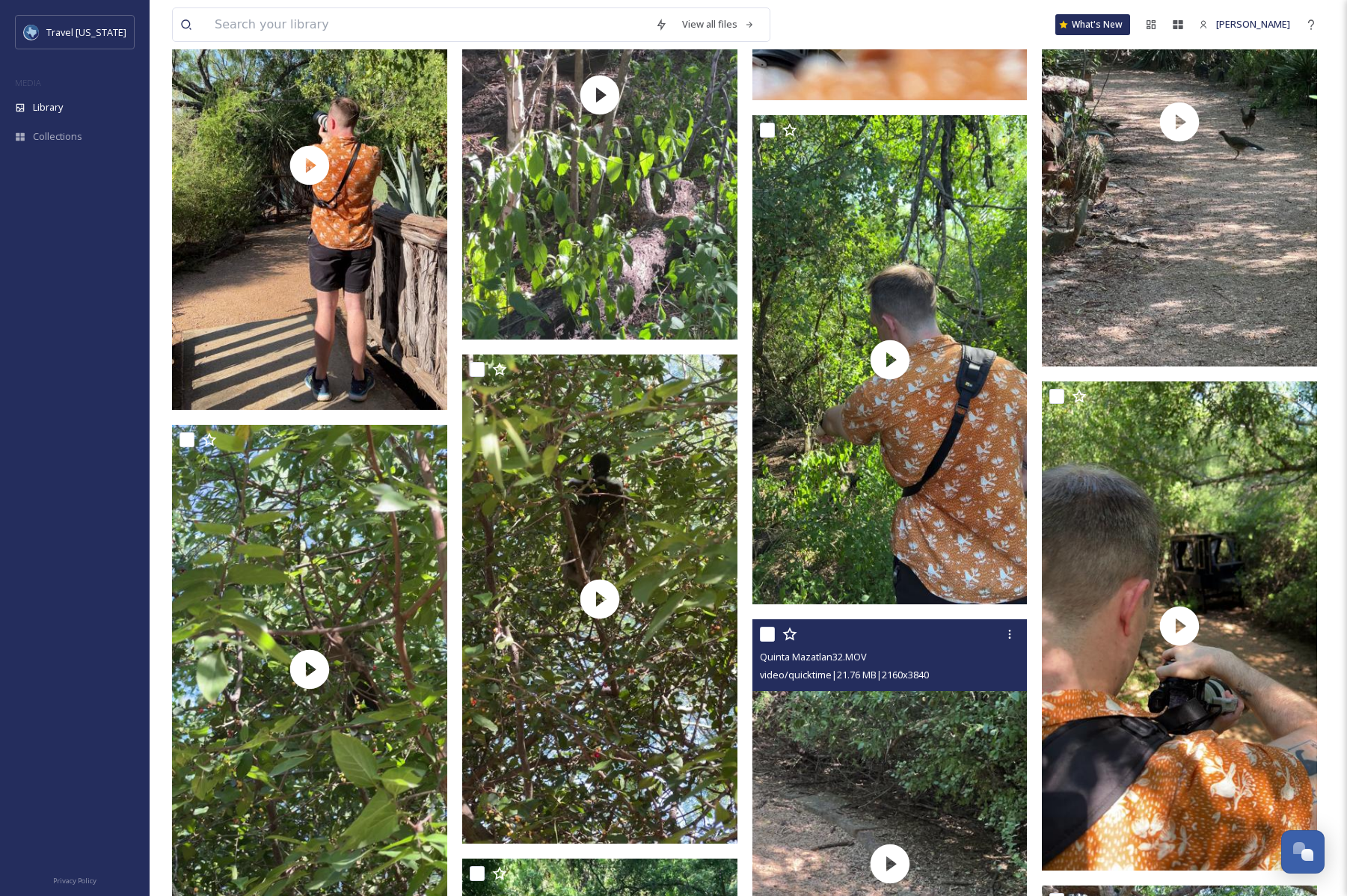
scroll to position [13184, 0]
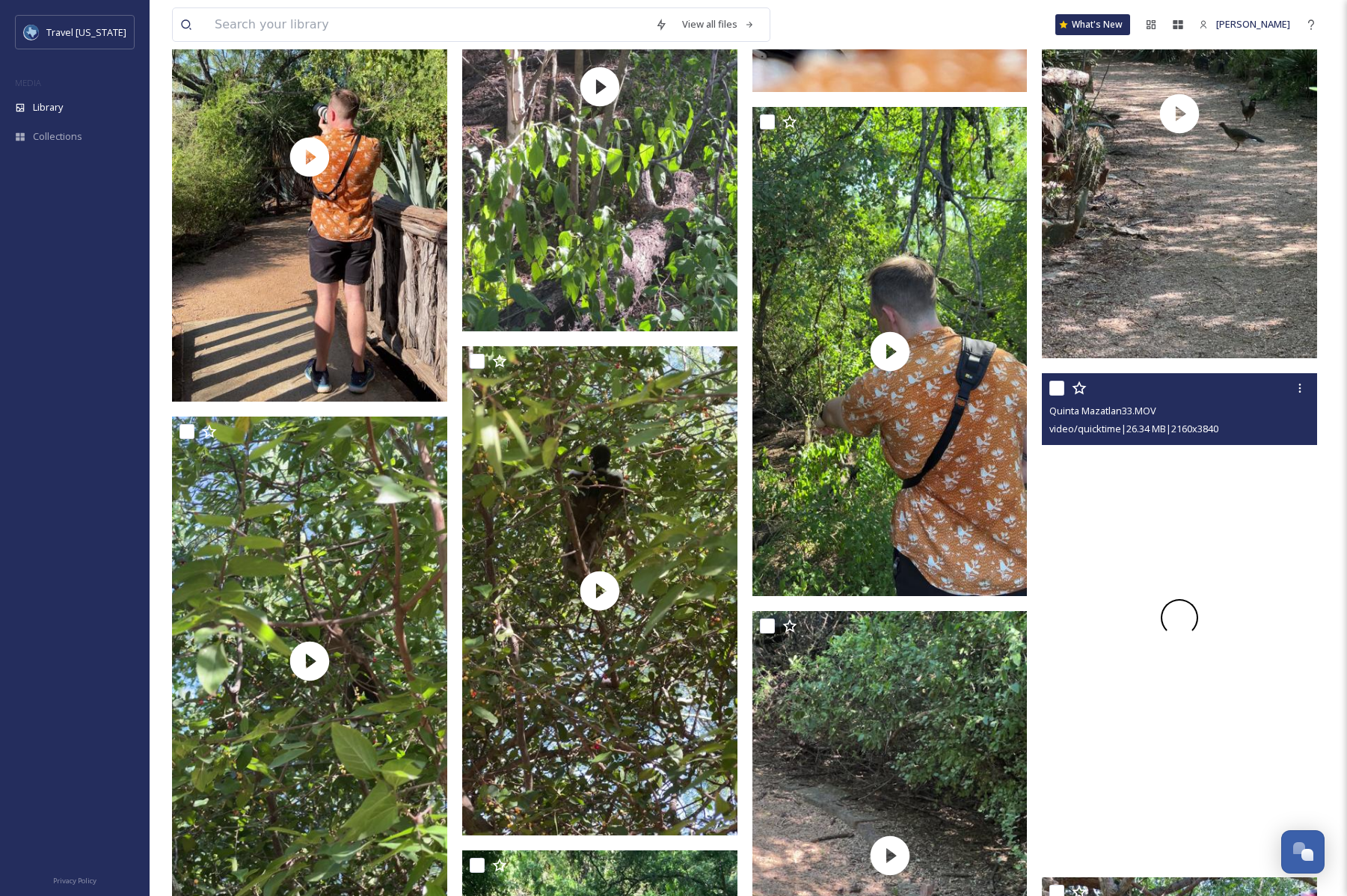
click at [1138, 663] on div at bounding box center [1179, 617] width 275 height 489
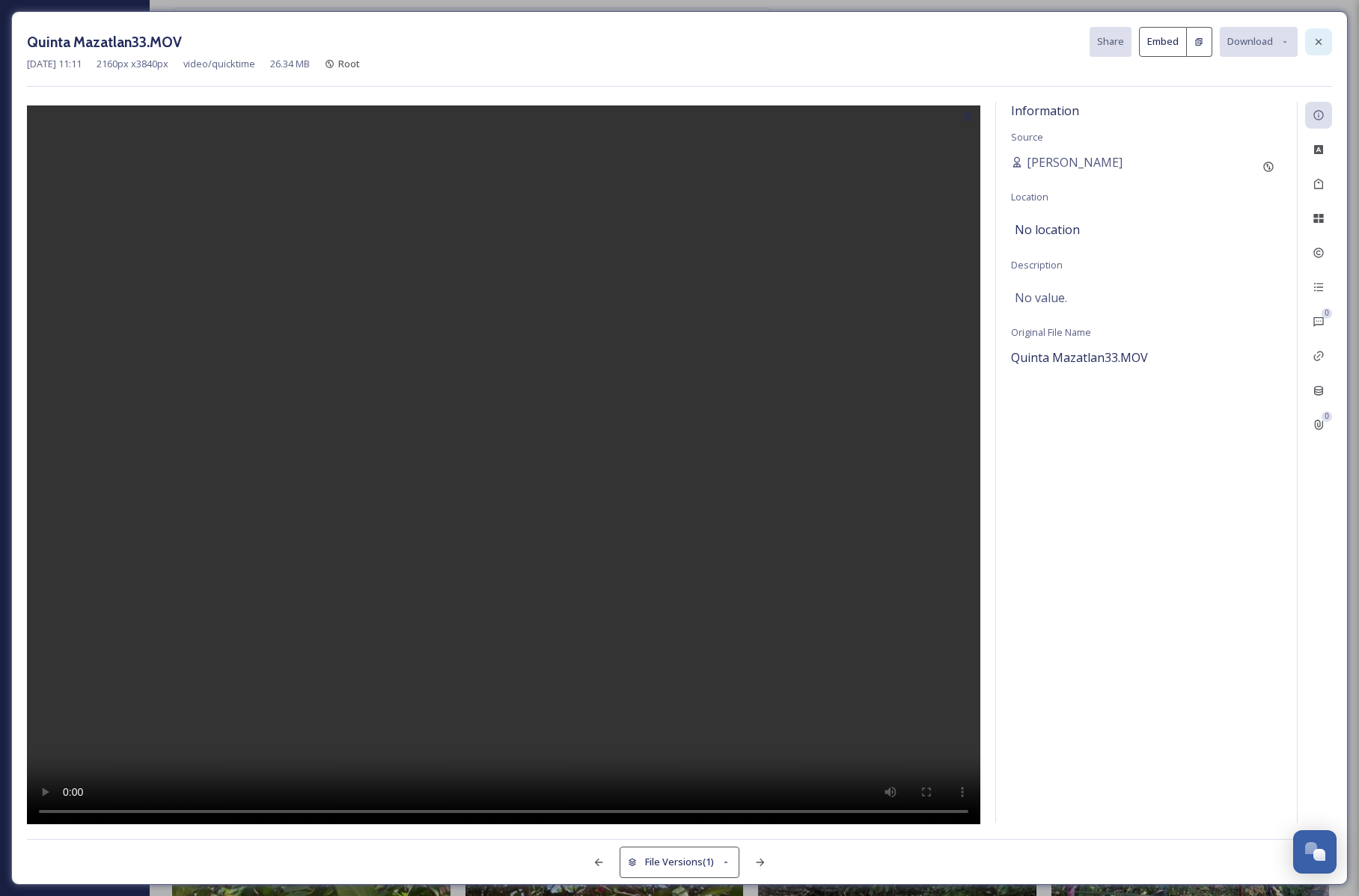
click at [1316, 40] on icon at bounding box center [1318, 42] width 12 height 12
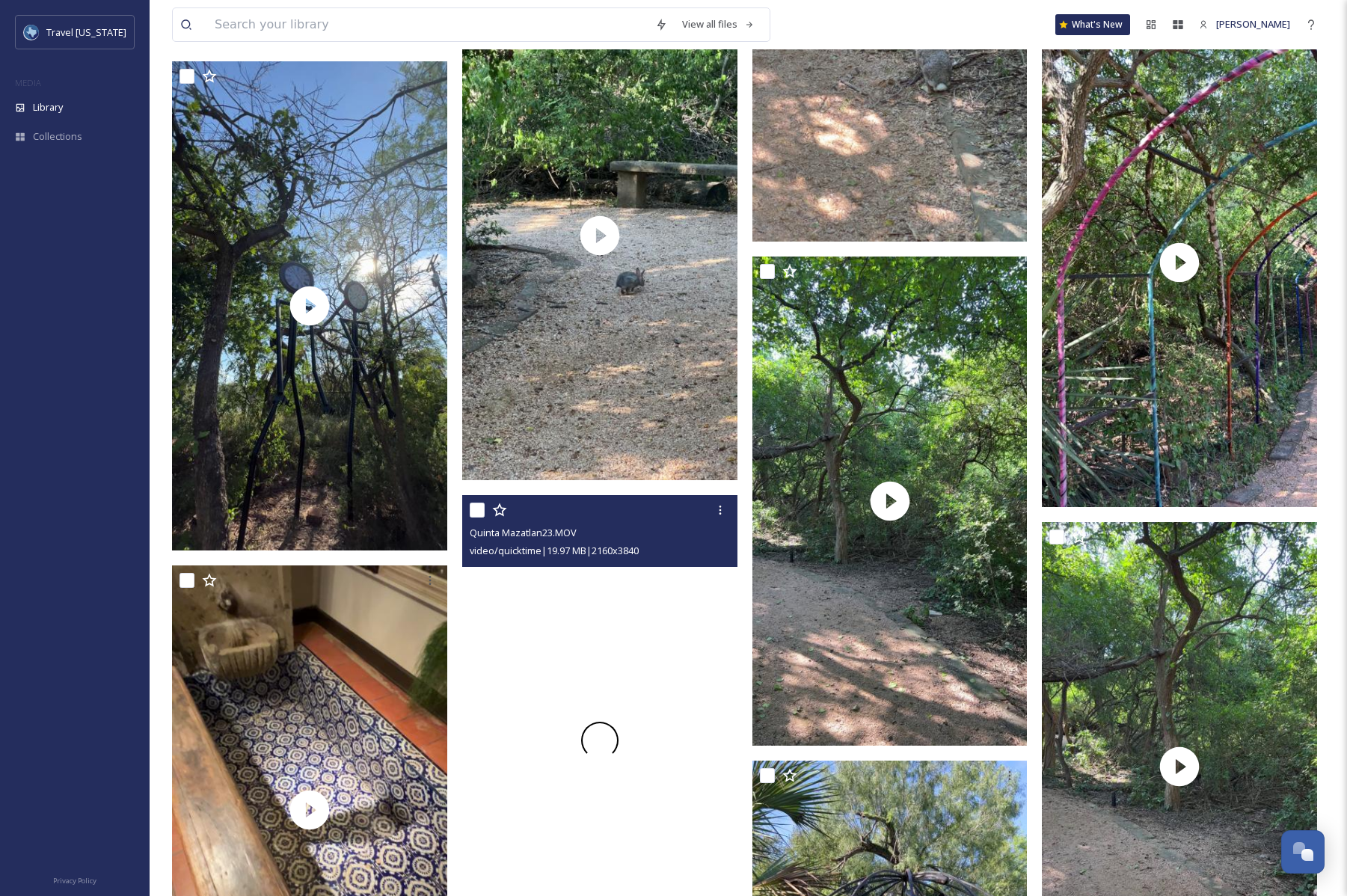
scroll to position [14006, 0]
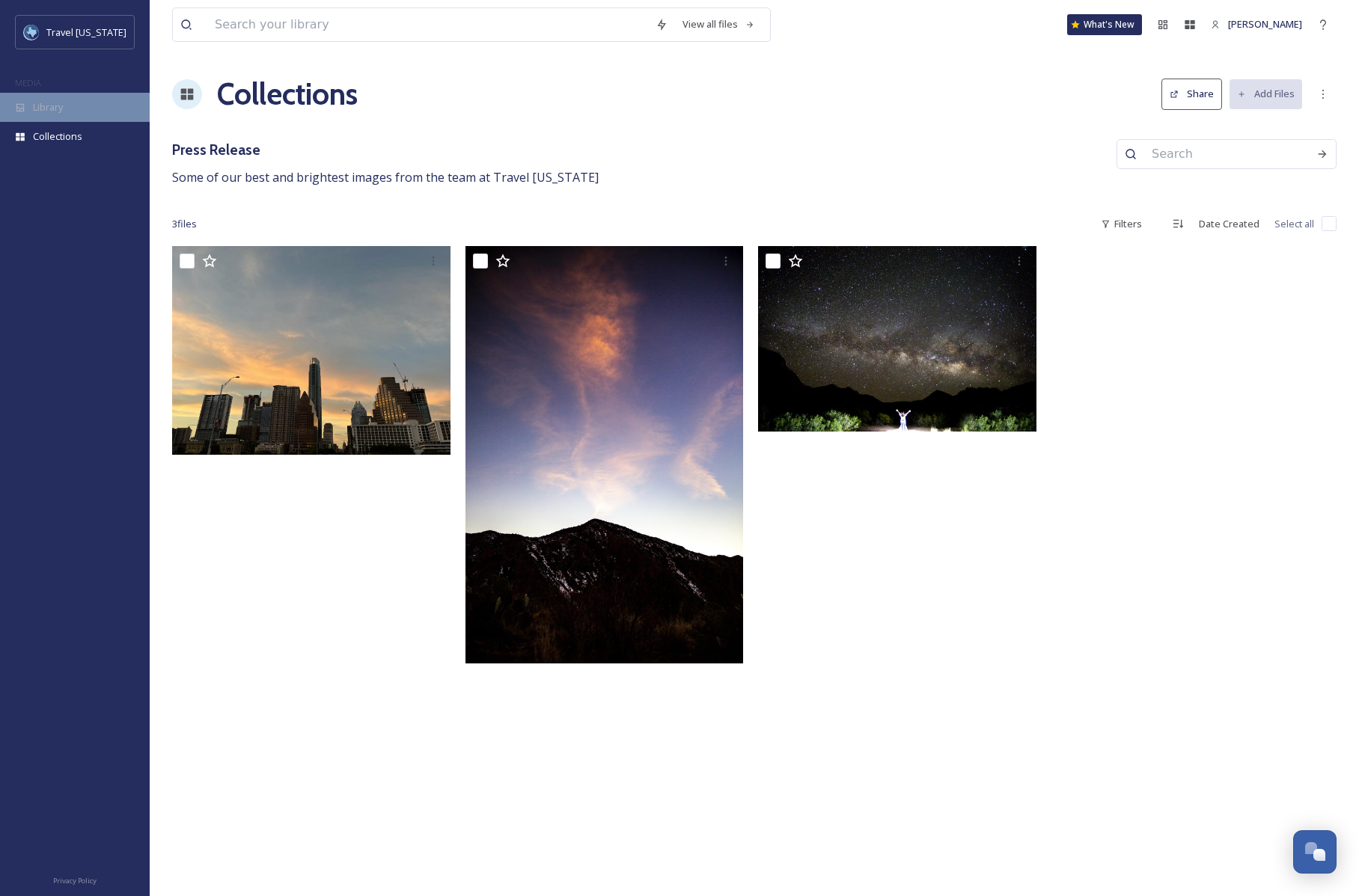
click at [81, 104] on div "Library" at bounding box center [75, 107] width 150 height 29
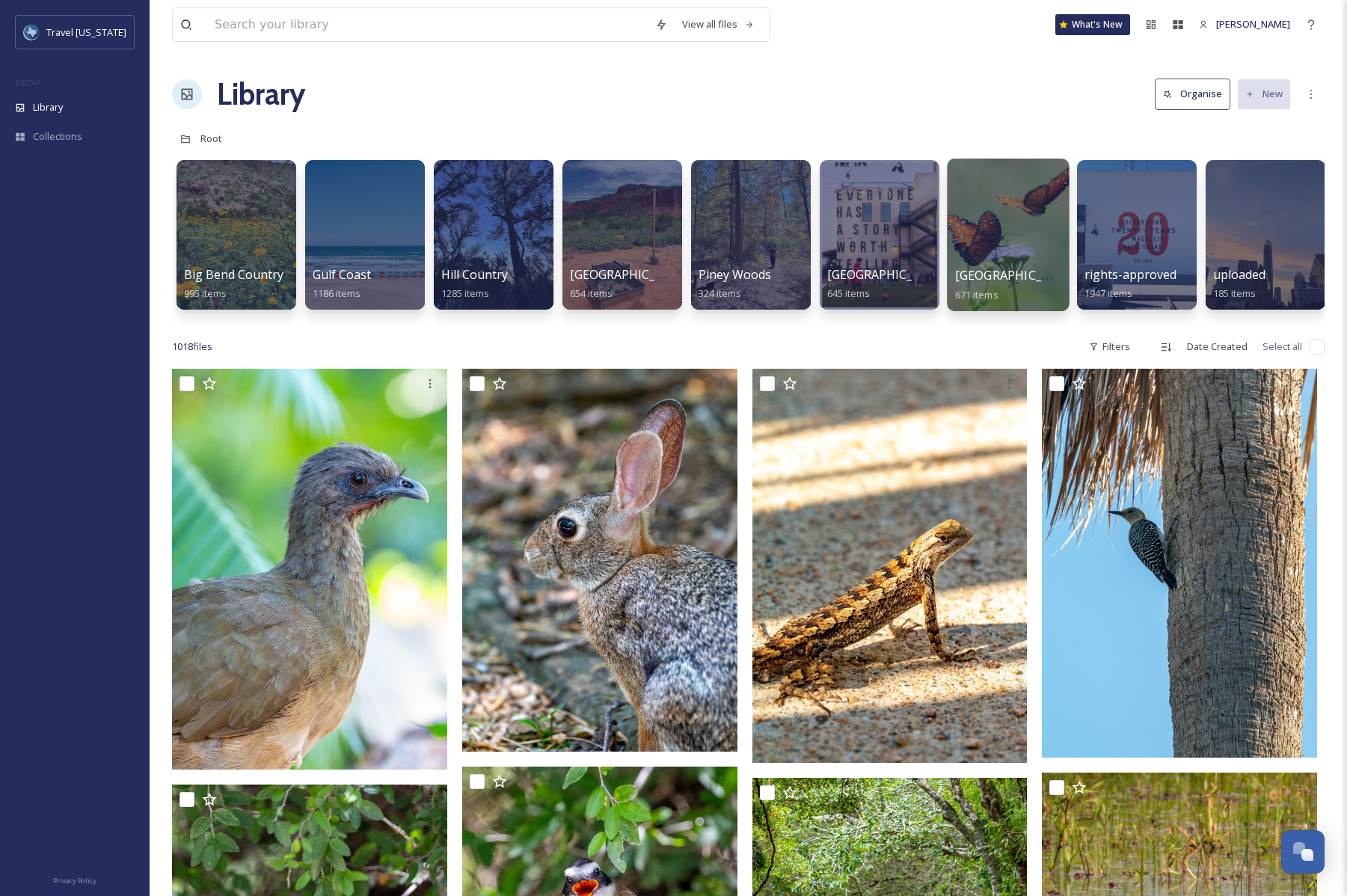
click at [989, 285] on div "[GEOGRAPHIC_DATA][US_STATE] 671 items" at bounding box center [1009, 285] width 107 height 37
click at [1002, 210] on div at bounding box center [1008, 234] width 122 height 152
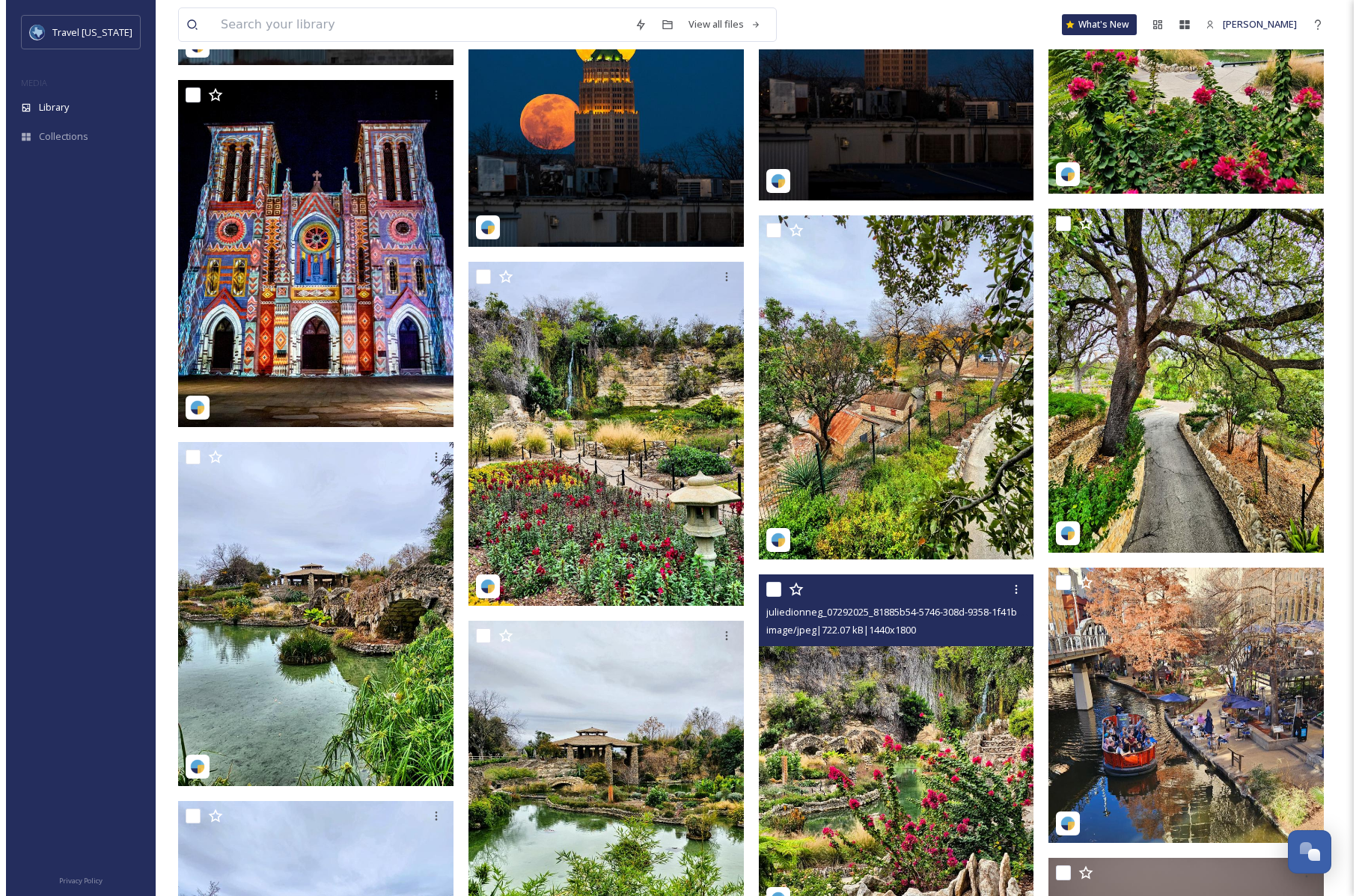
scroll to position [8900, 0]
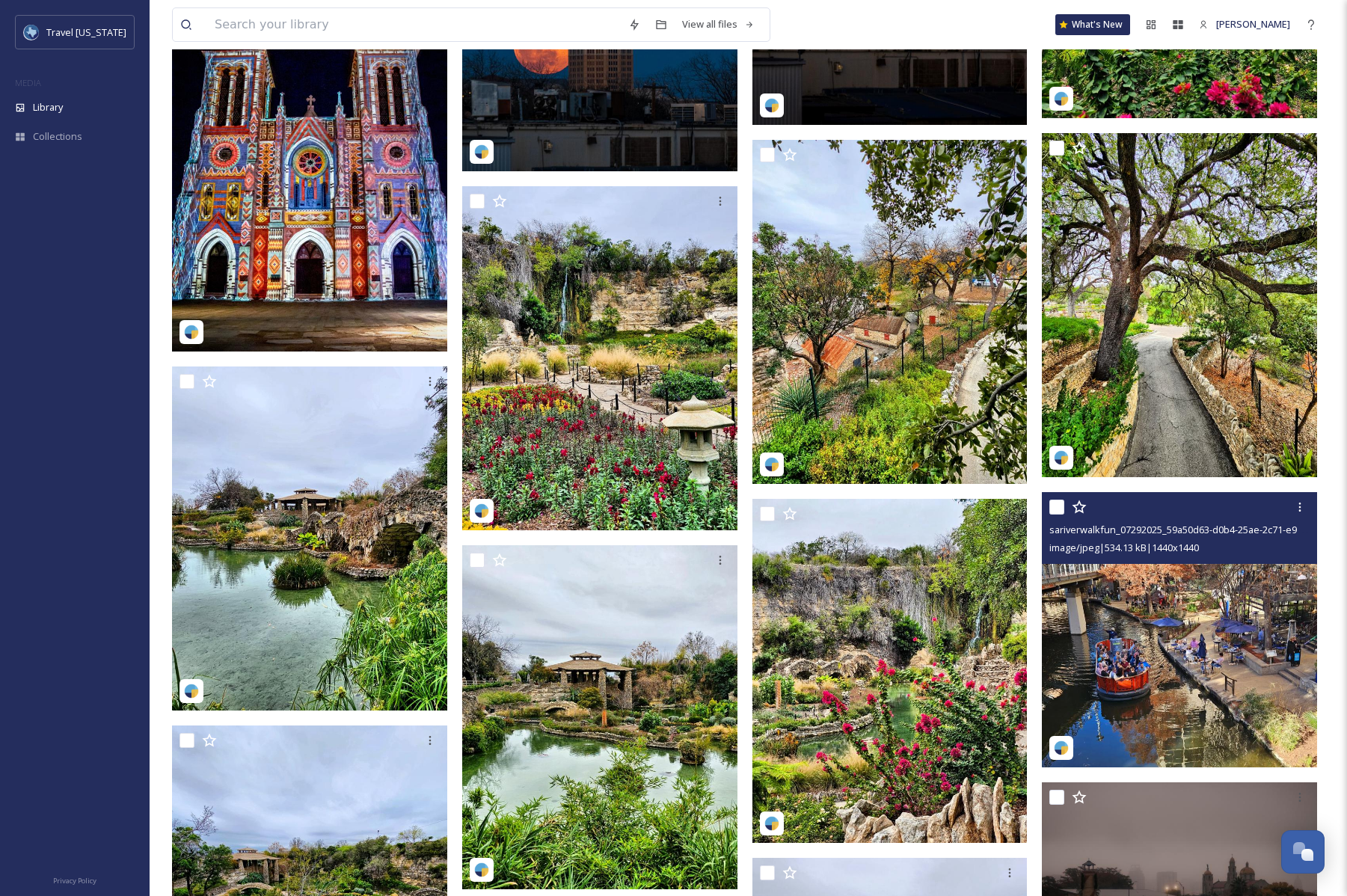
click at [1138, 721] on img at bounding box center [1179, 629] width 275 height 275
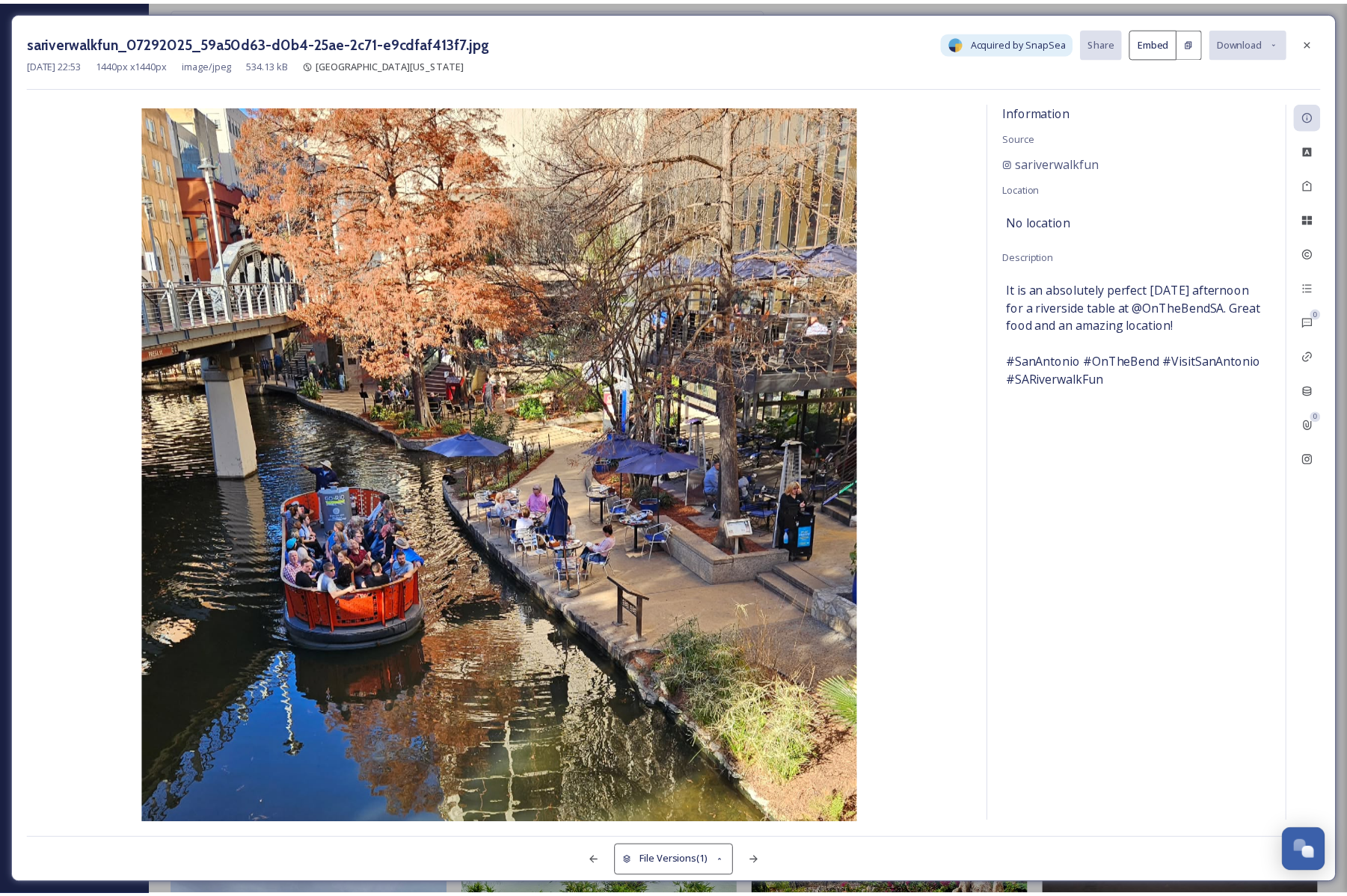
scroll to position [8990, 0]
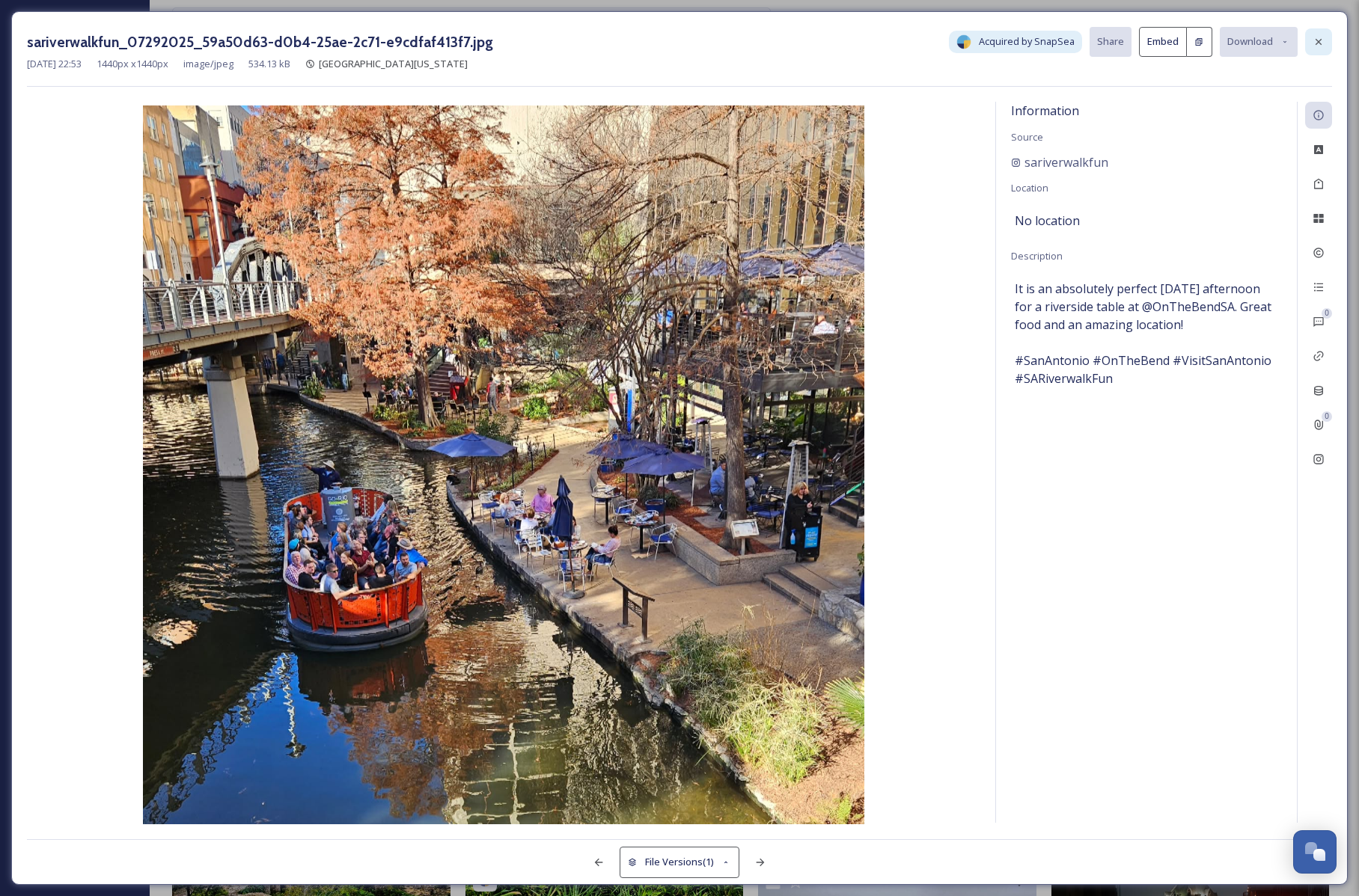
click at [1313, 40] on icon at bounding box center [1318, 42] width 12 height 12
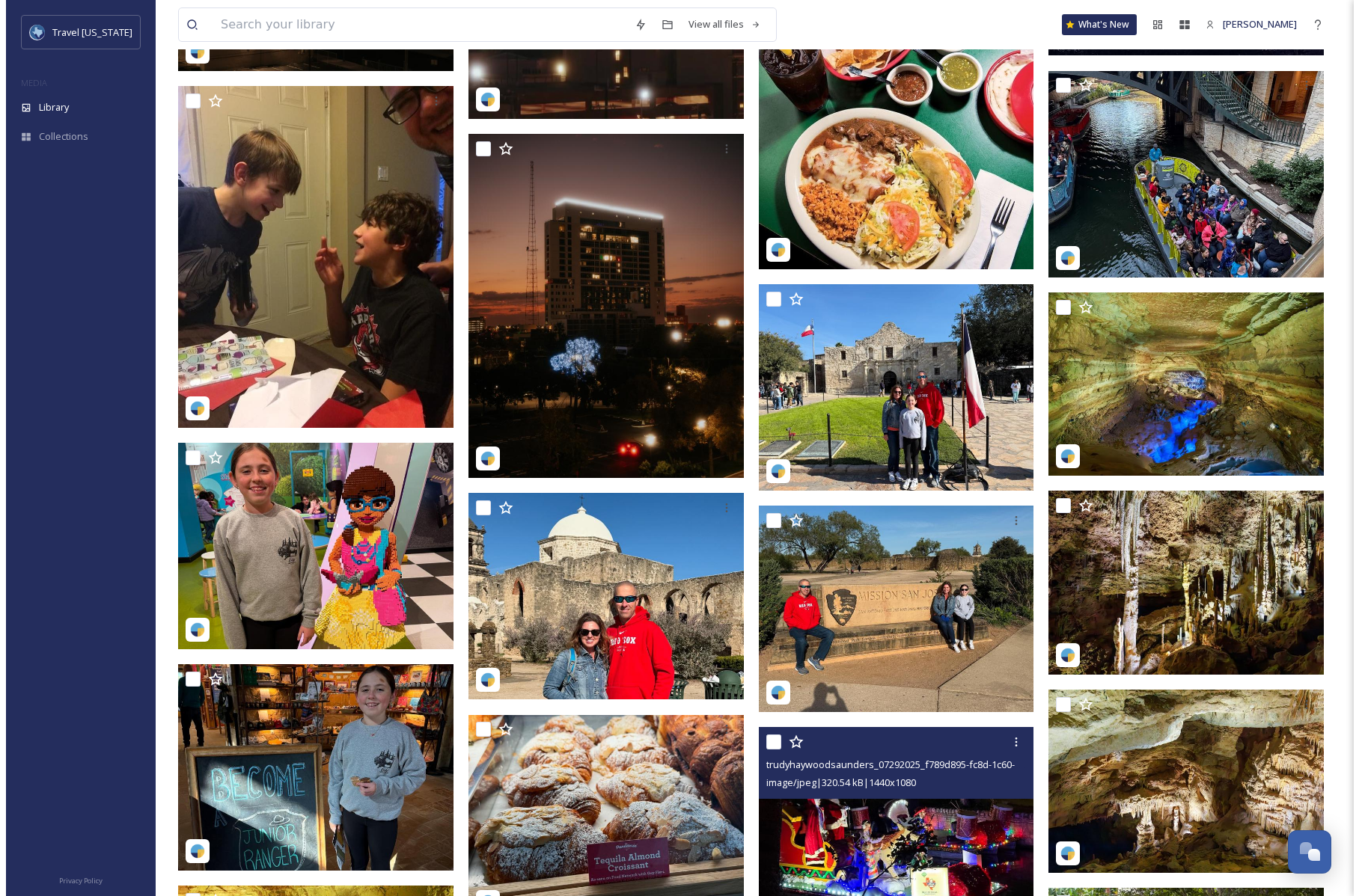
scroll to position [16020, 0]
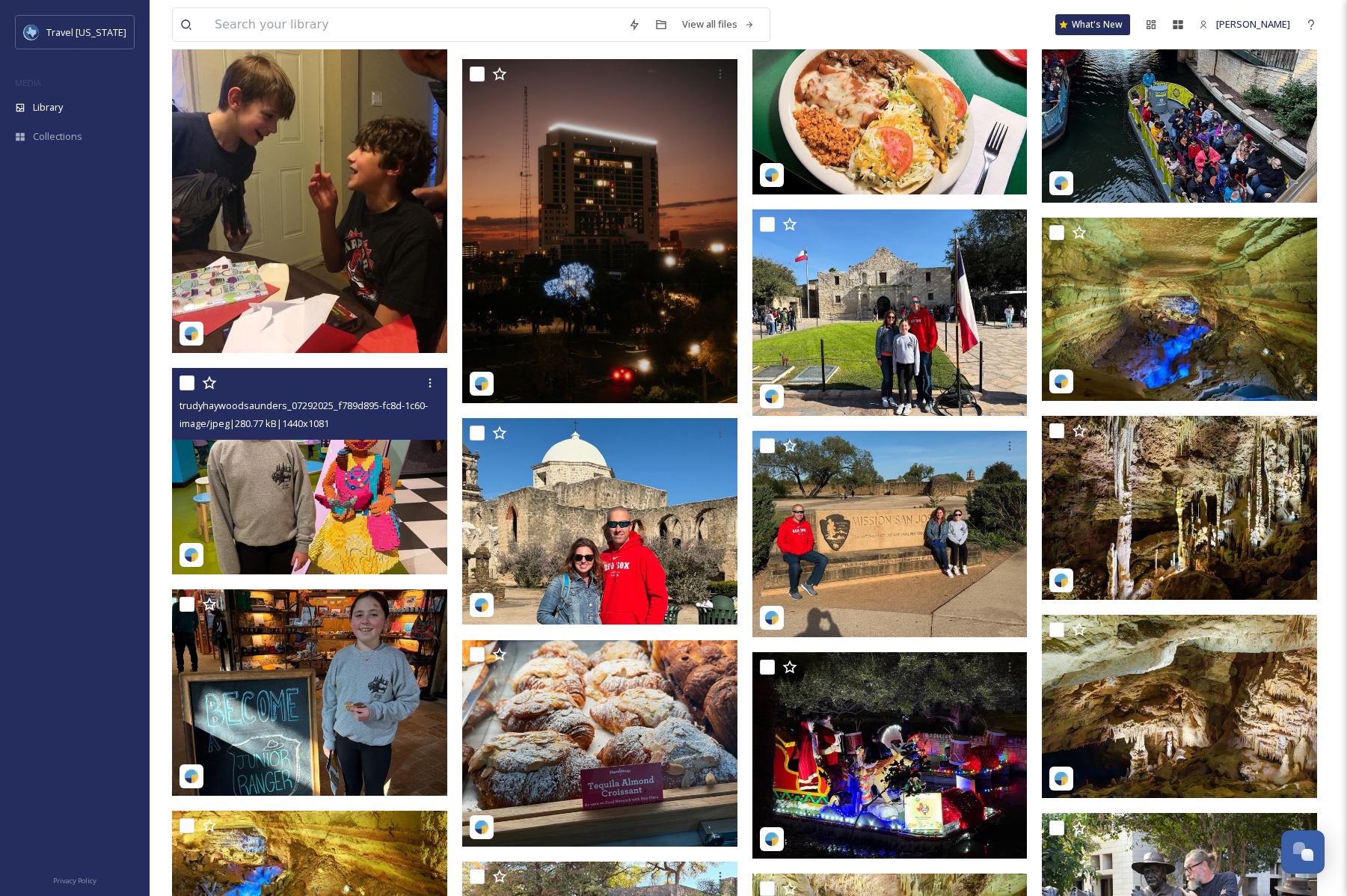
click at [320, 519] on img at bounding box center [309, 471] width 275 height 206
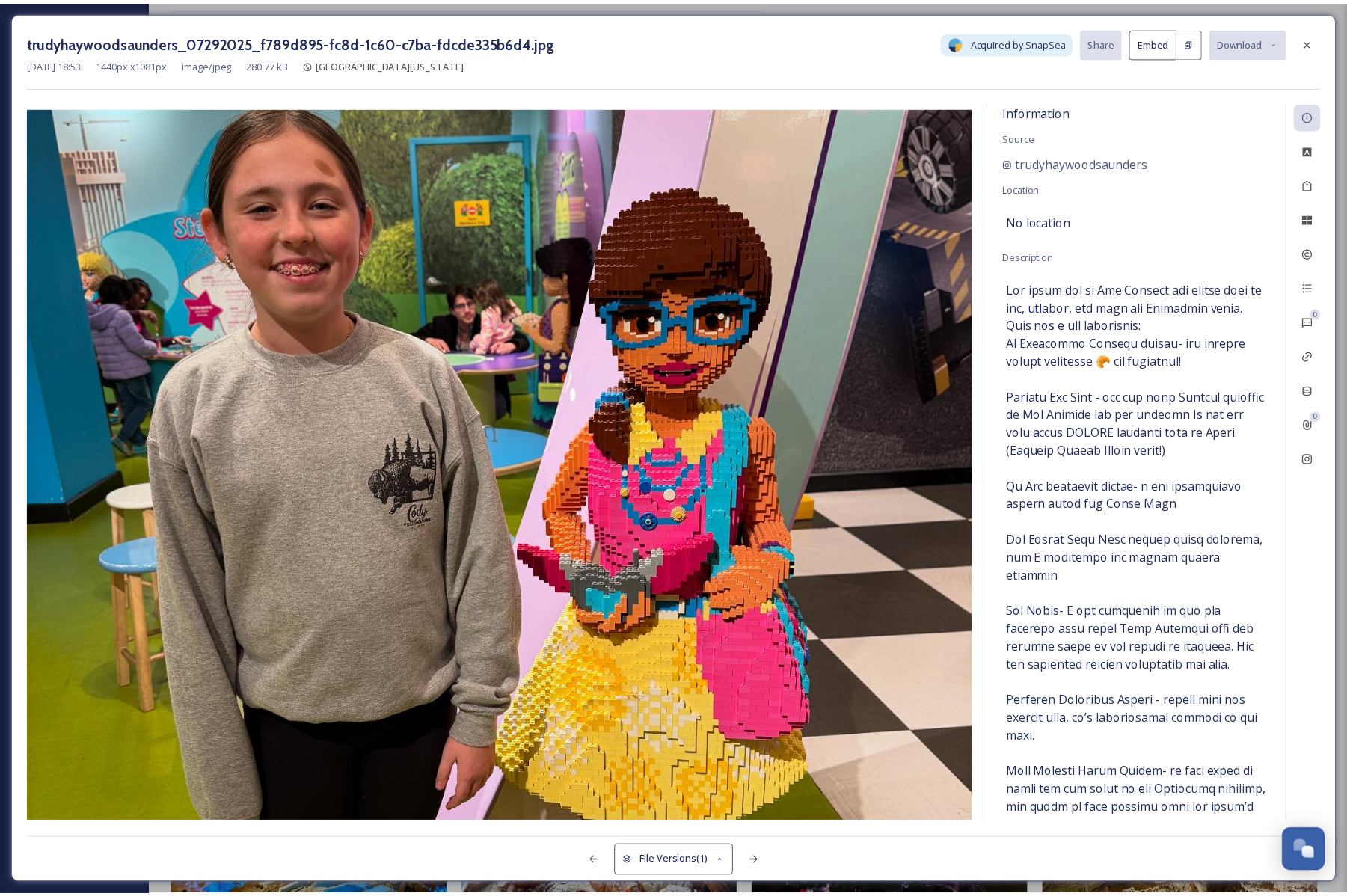
scroll to position [16183, 0]
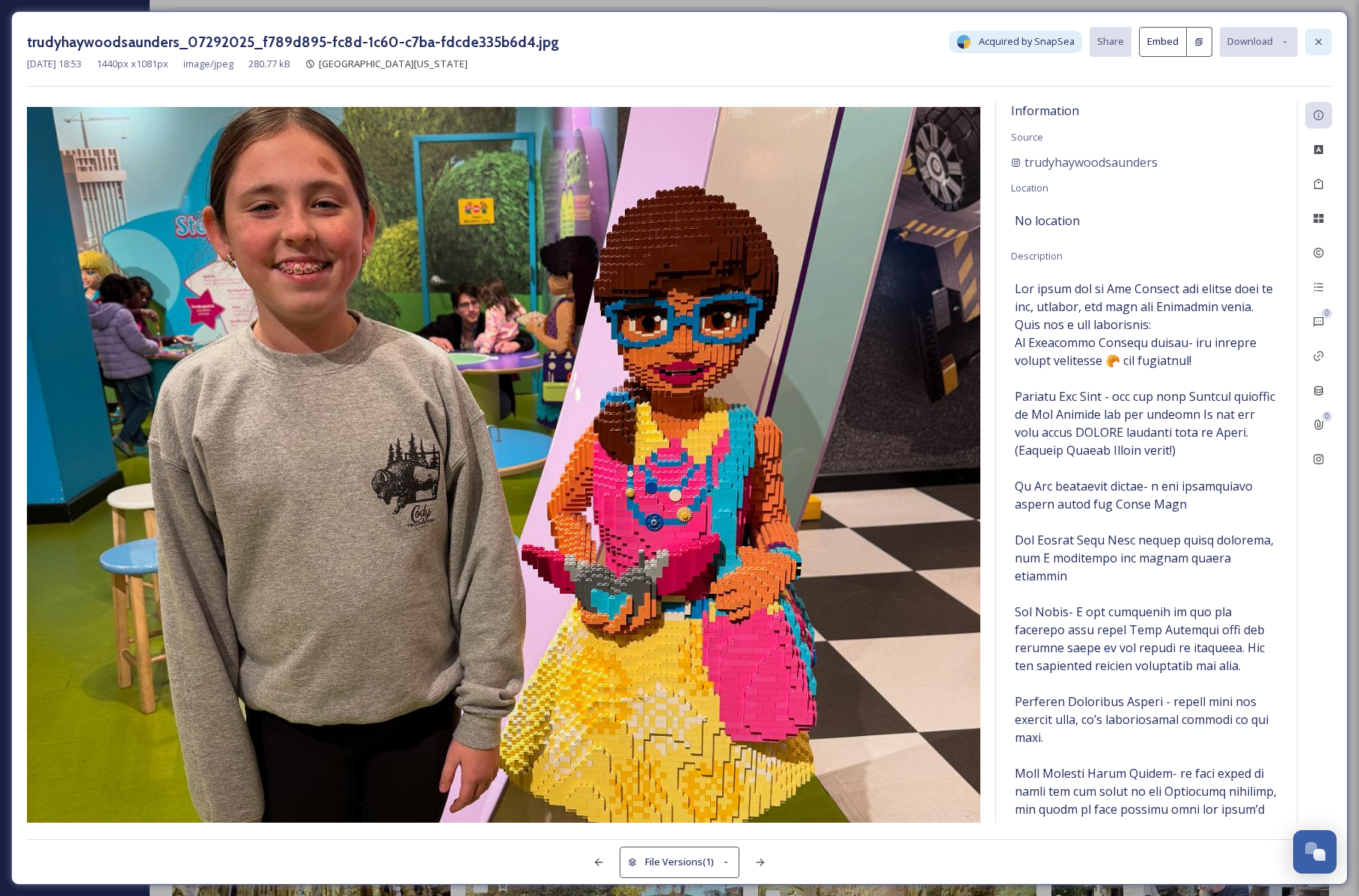
click at [1317, 43] on icon at bounding box center [1318, 42] width 6 height 6
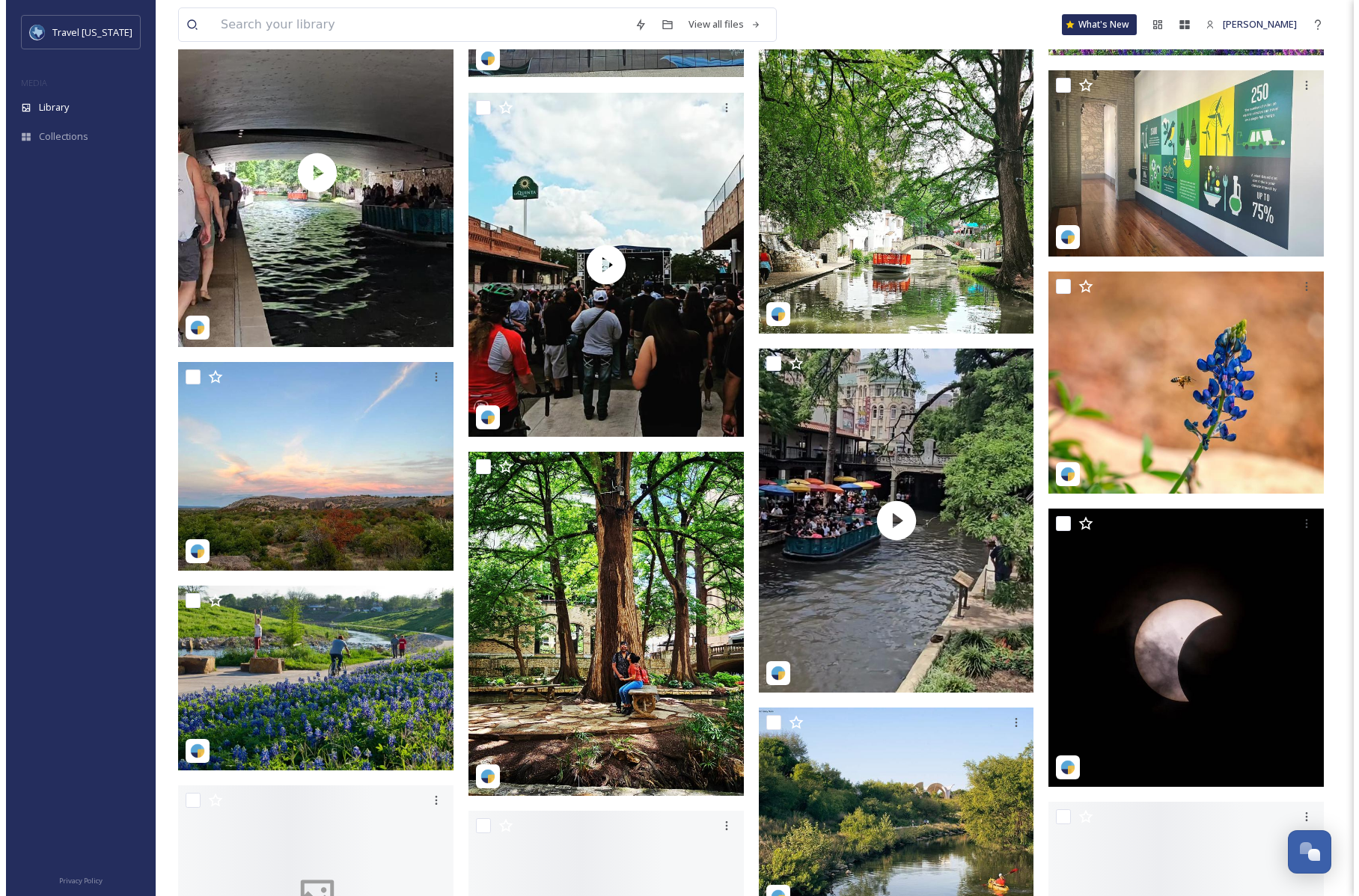
scroll to position [28673, 0]
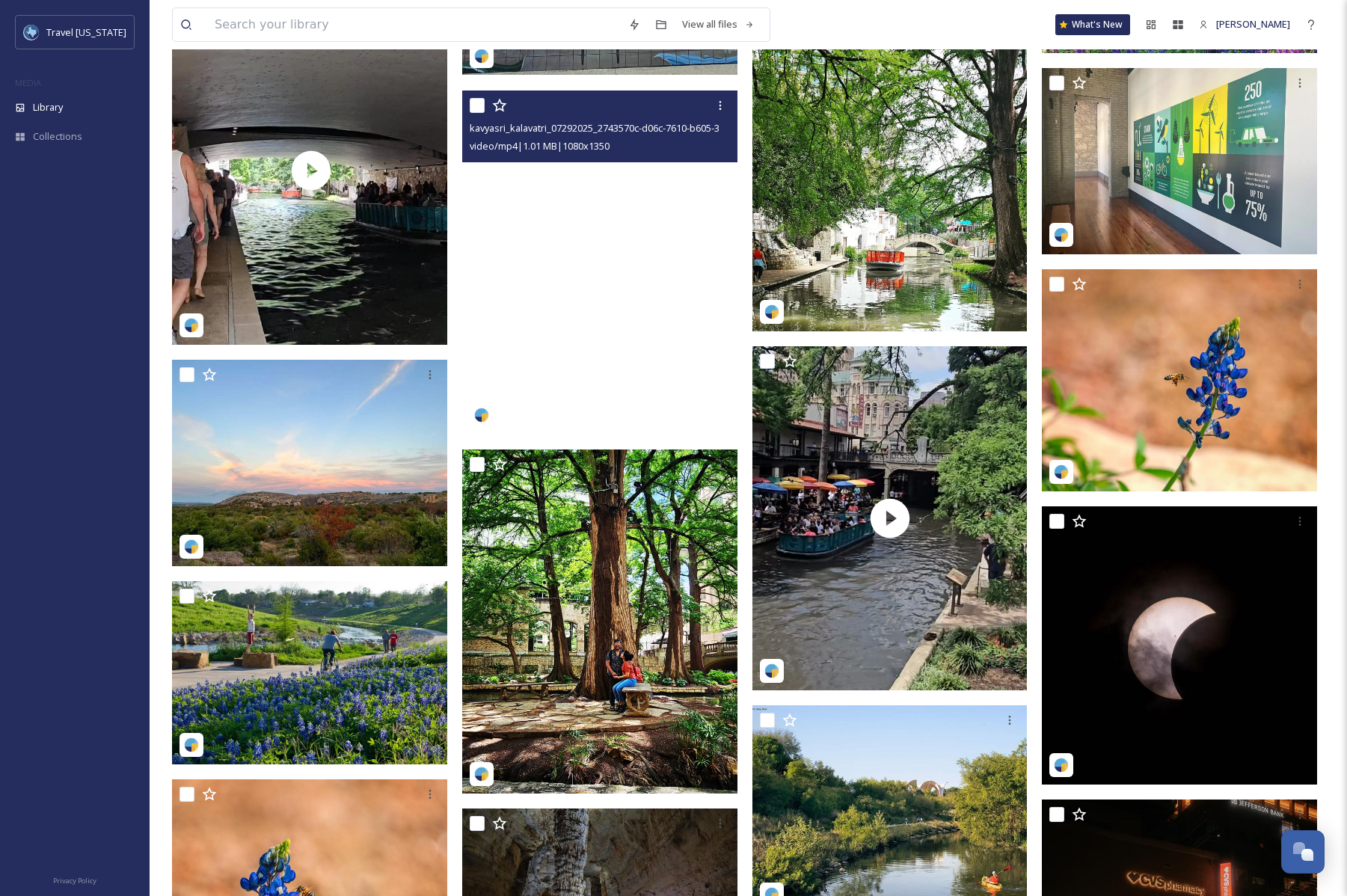
click at [597, 257] on video "kavyasri_kalavatri_07292025_2743570c-d06c-7610-b605-3059465637d5.mp4" at bounding box center [600, 262] width 275 height 344
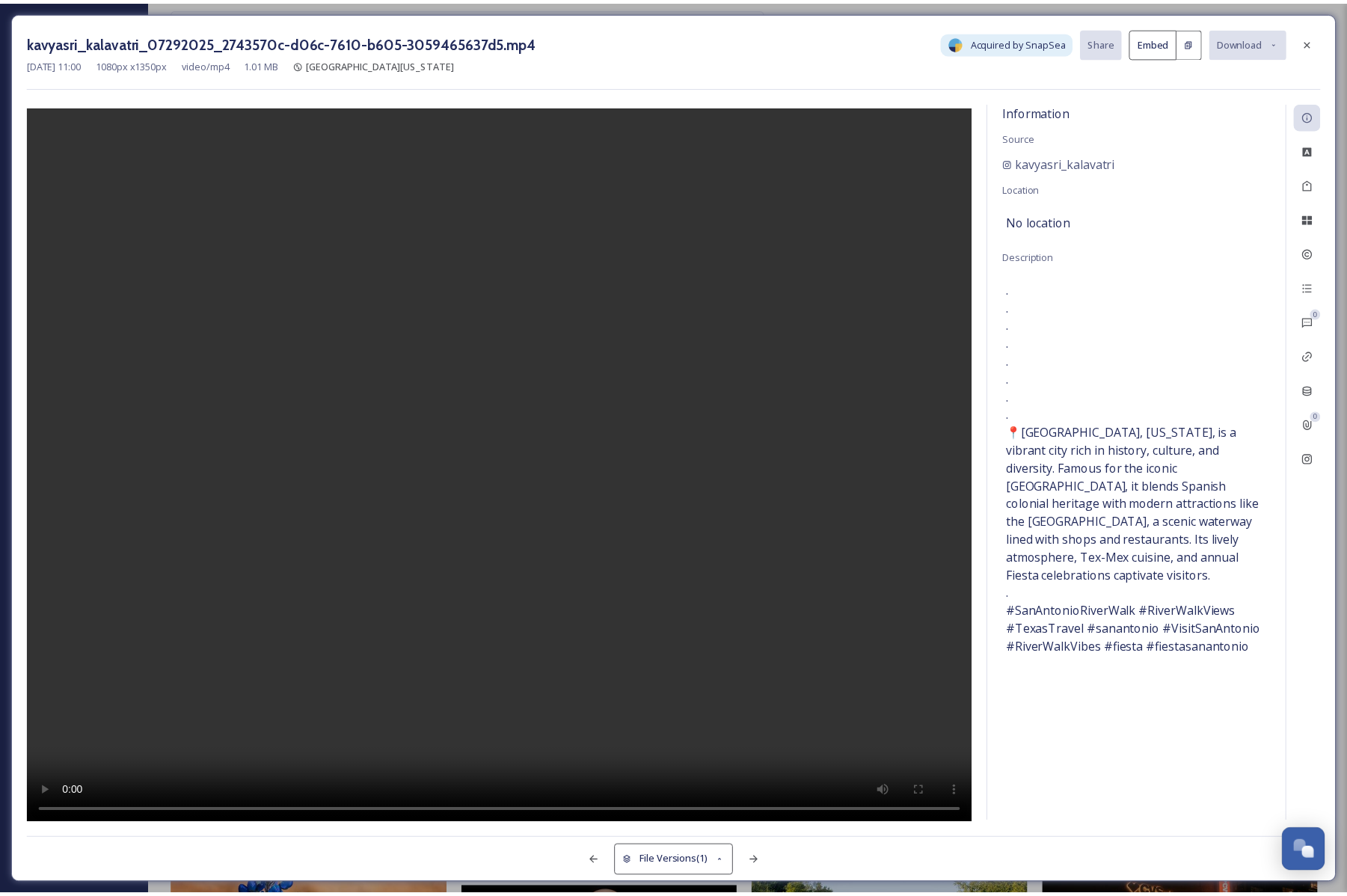
scroll to position [28679, 0]
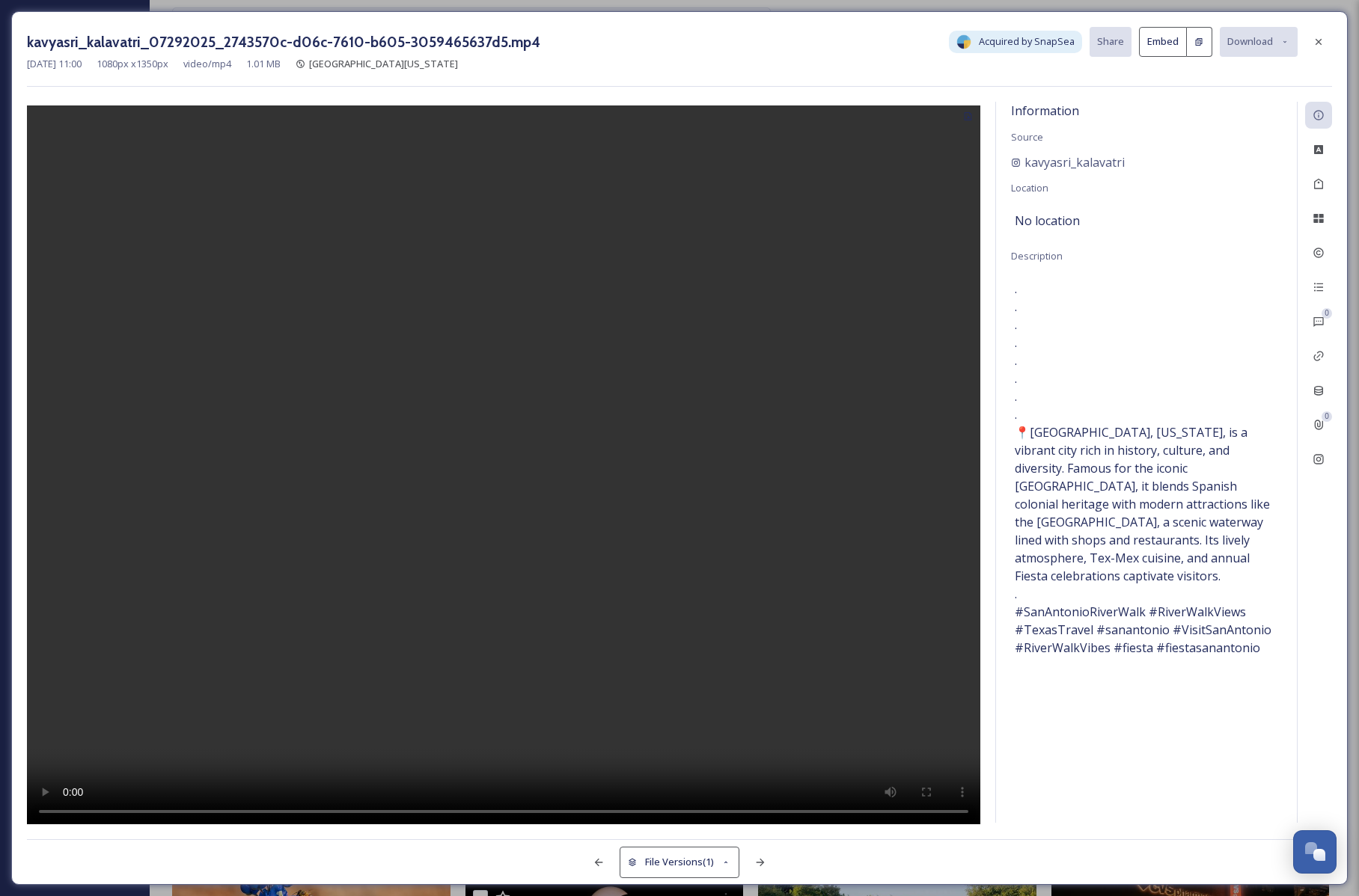
drag, startPoint x: 1316, startPoint y: 38, endPoint x: 1261, endPoint y: 83, distance: 71.1
click at [1317, 39] on icon at bounding box center [1318, 42] width 12 height 12
